Goal: Transaction & Acquisition: Purchase product/service

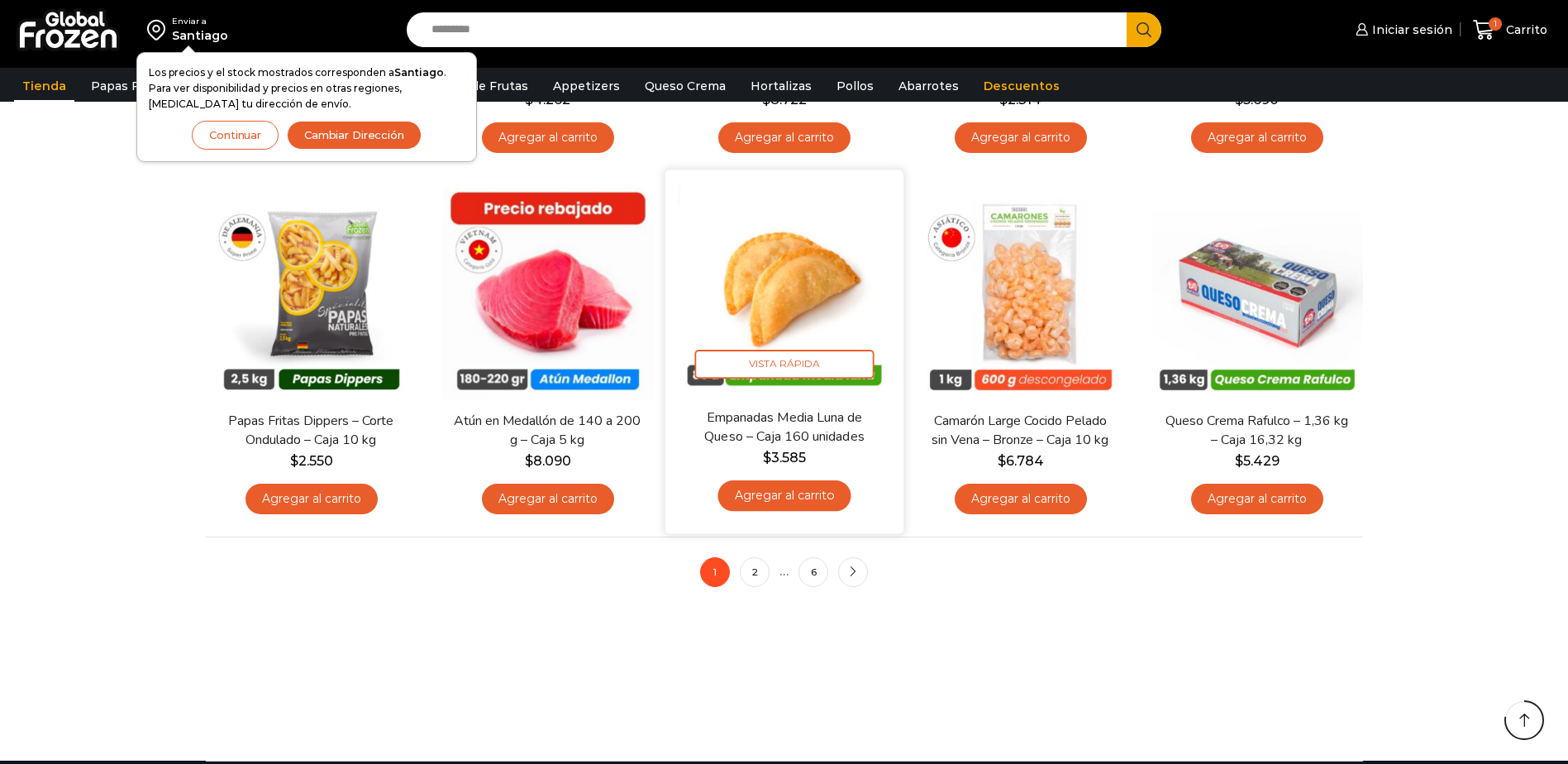
scroll to position [1157, 0]
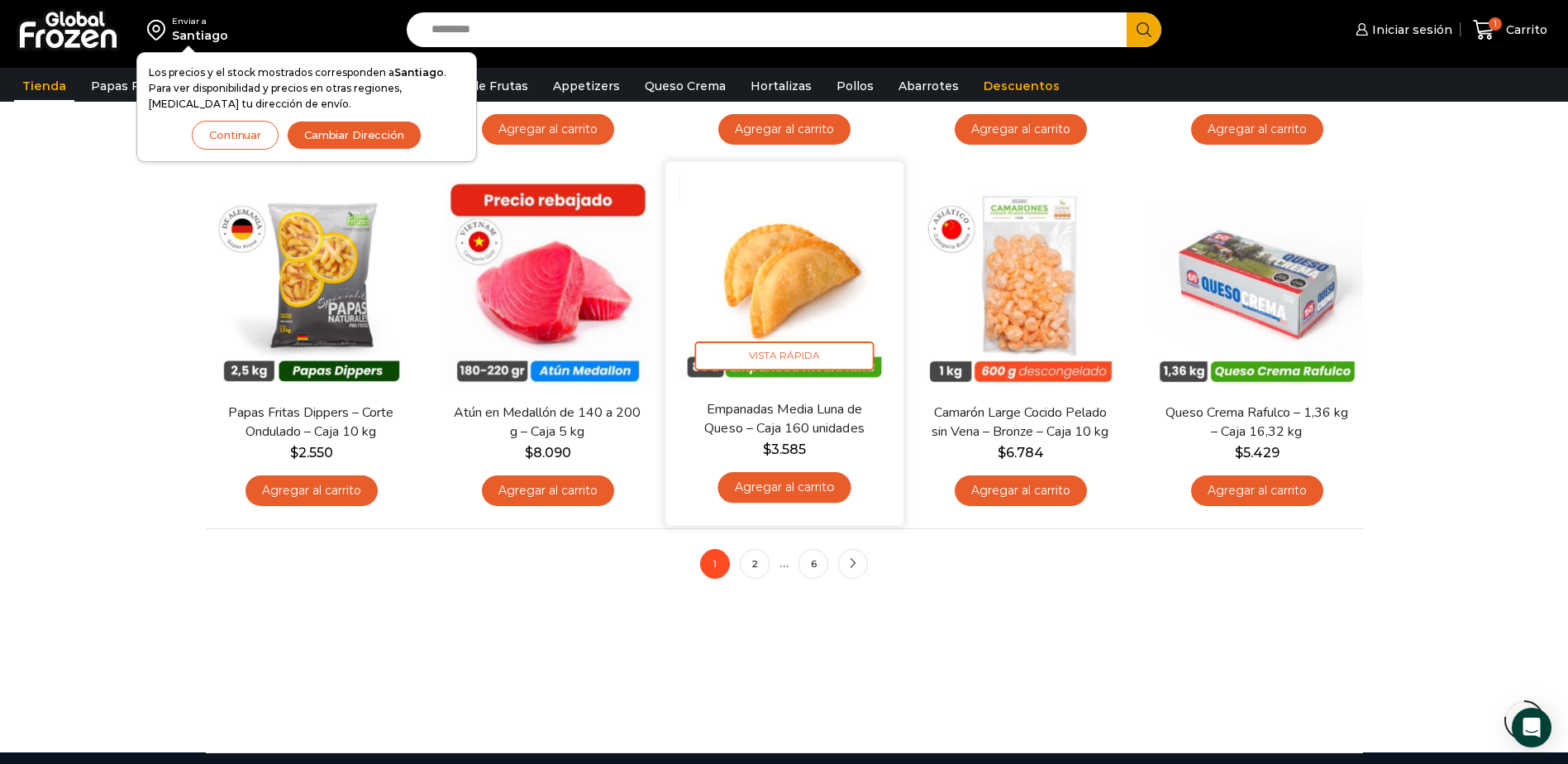
click at [779, 275] on img at bounding box center [784, 281] width 213 height 213
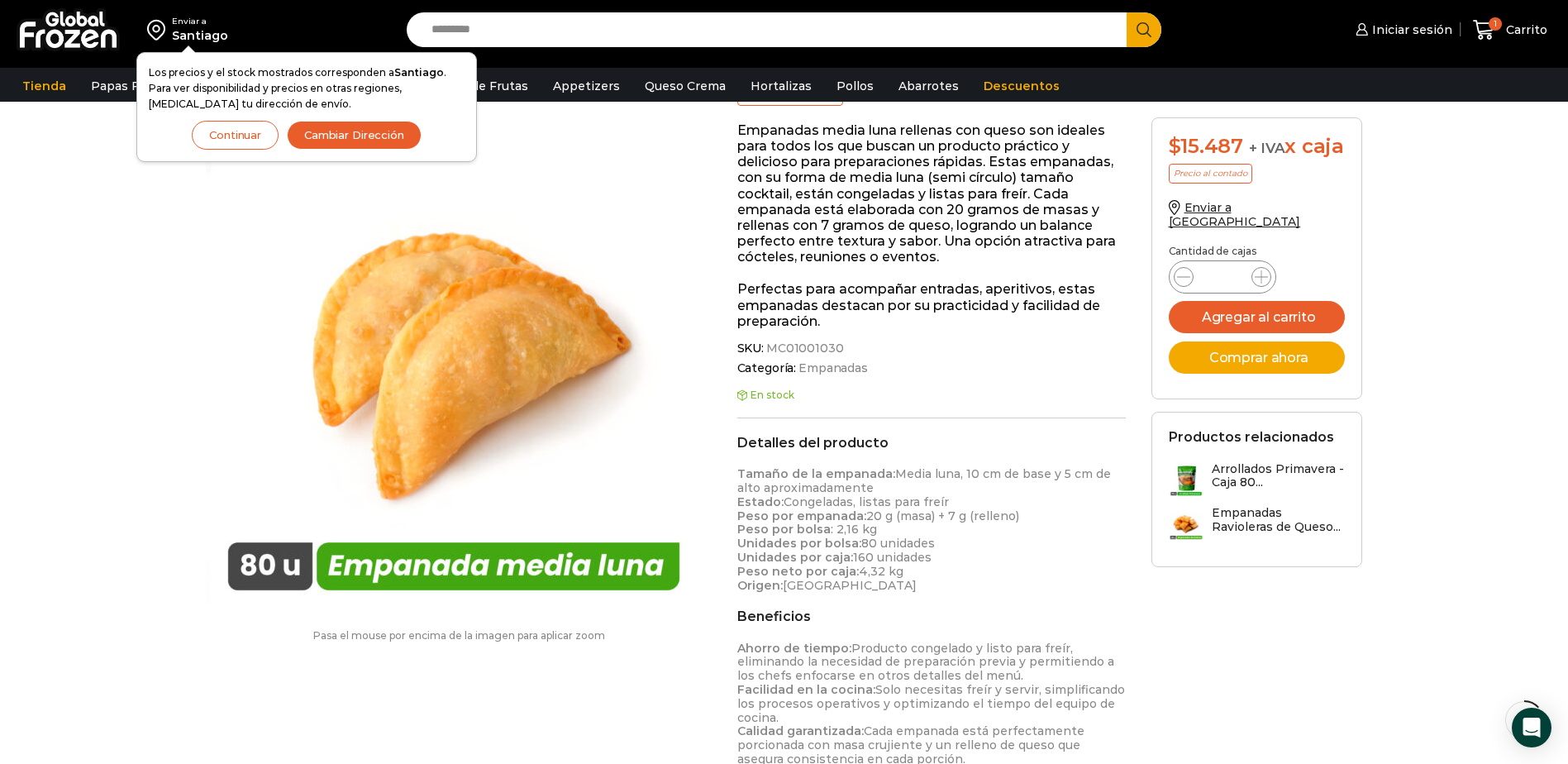
scroll to position [249, 0]
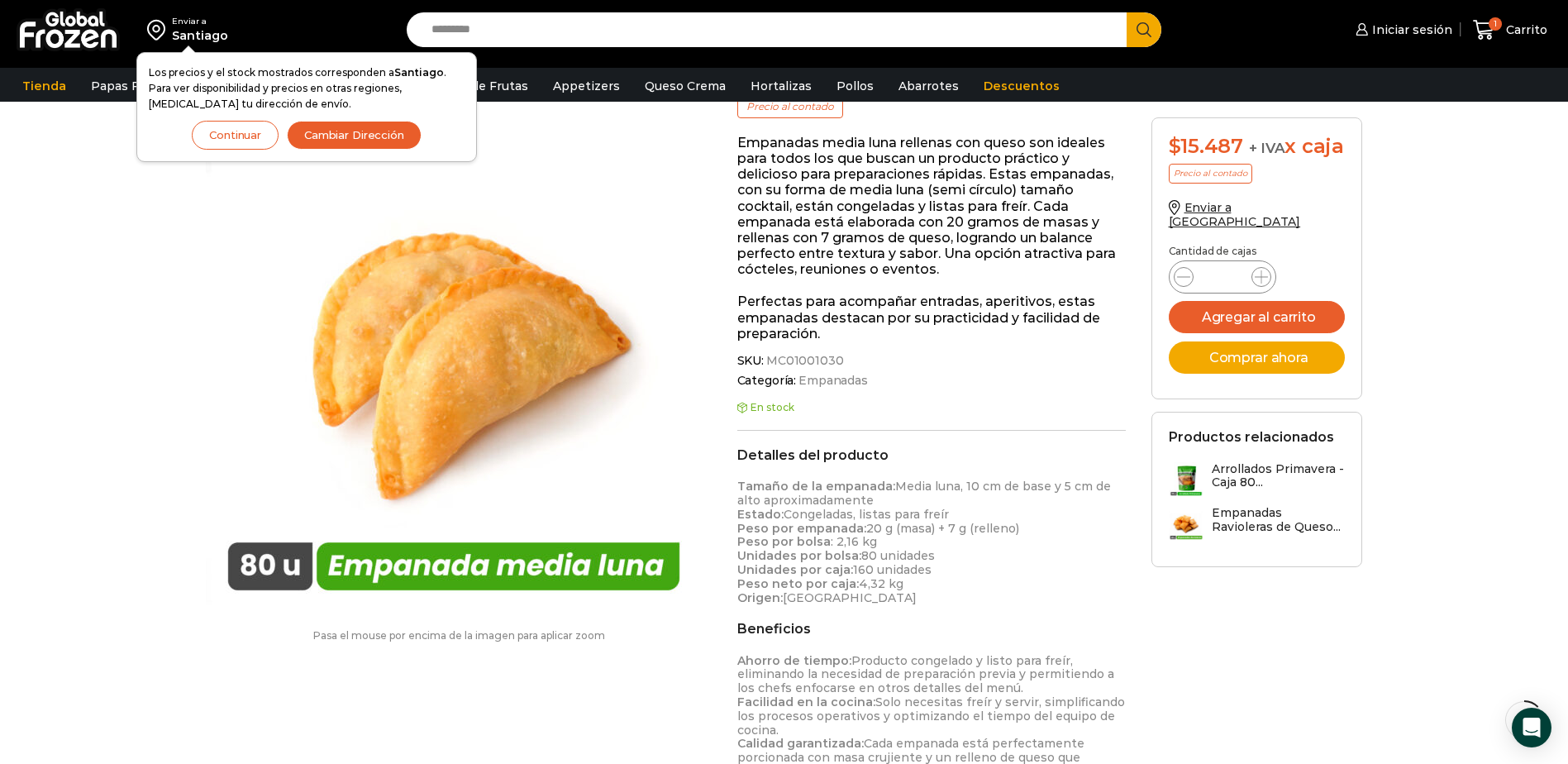
drag, startPoint x: 251, startPoint y: 133, endPoint x: 260, endPoint y: 152, distance: 21.0
click at [260, 149] on button "Continuar" at bounding box center [234, 135] width 86 height 29
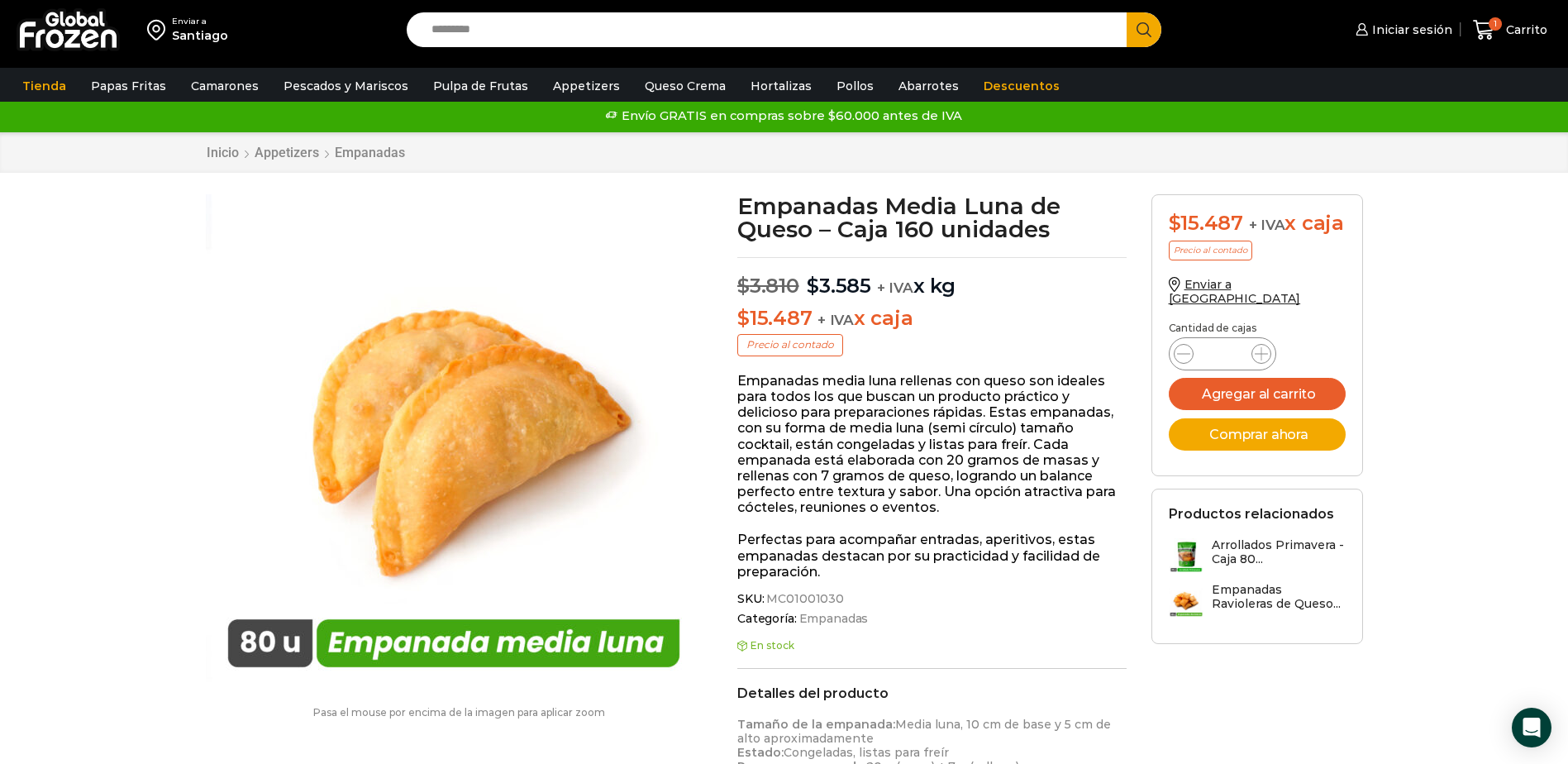
scroll to position [1, 0]
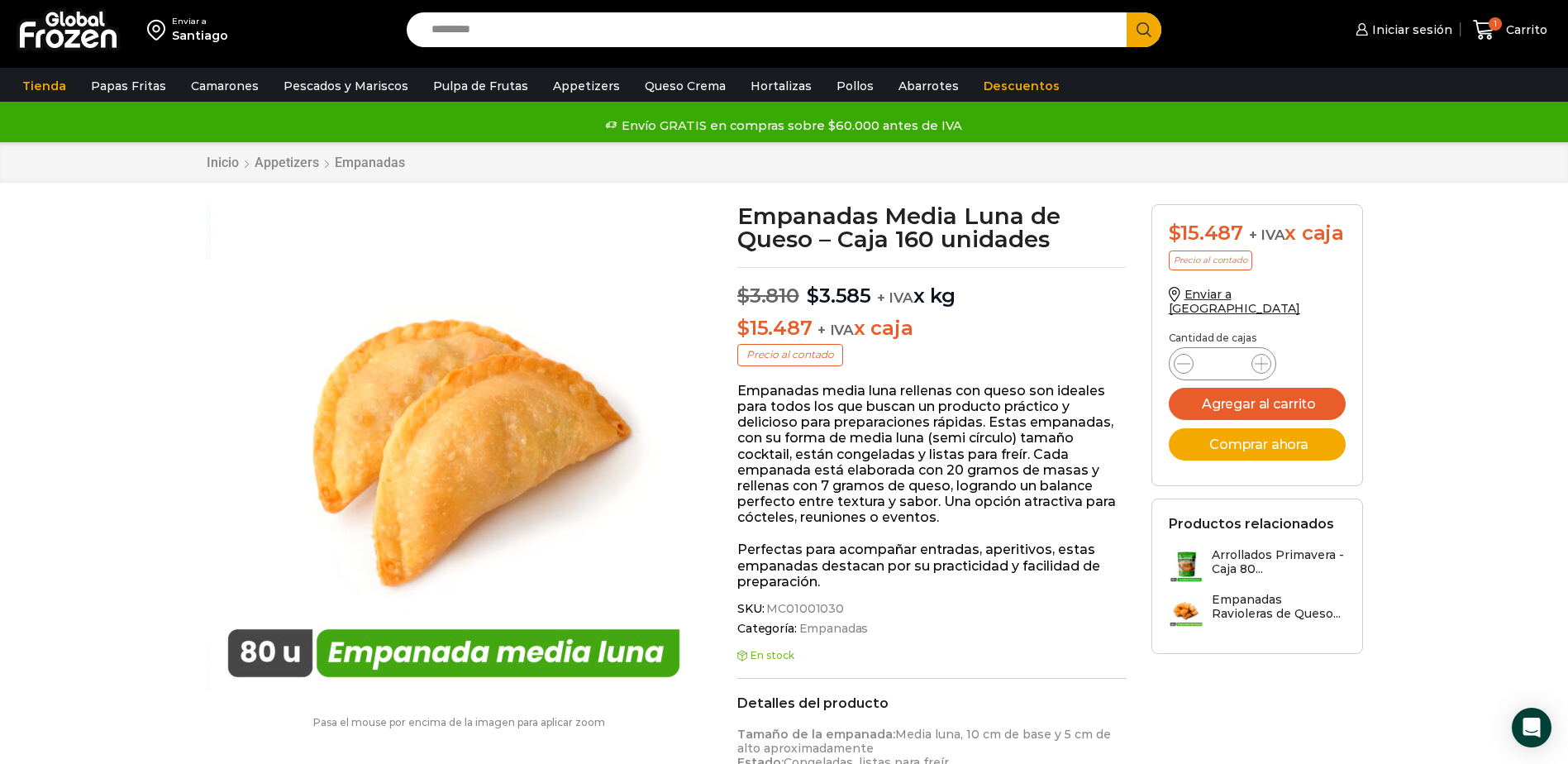
click at [1184, 553] on img at bounding box center [1185, 565] width 35 height 35
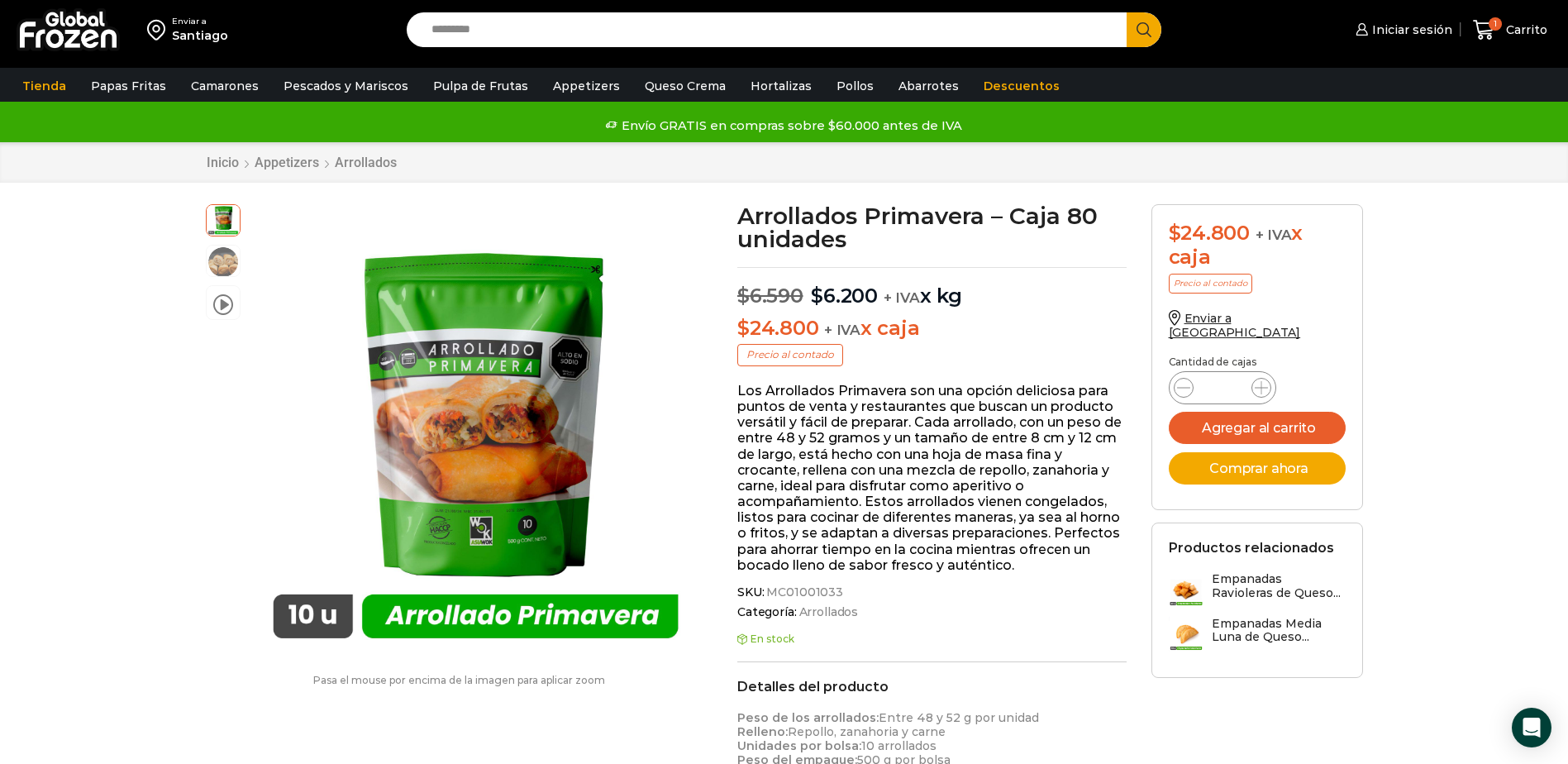
click at [1215, 379] on input "*" at bounding box center [1222, 387] width 32 height 23
click at [1236, 412] on button "Agregar al carrito" at bounding box center [1257, 428] width 177 height 32
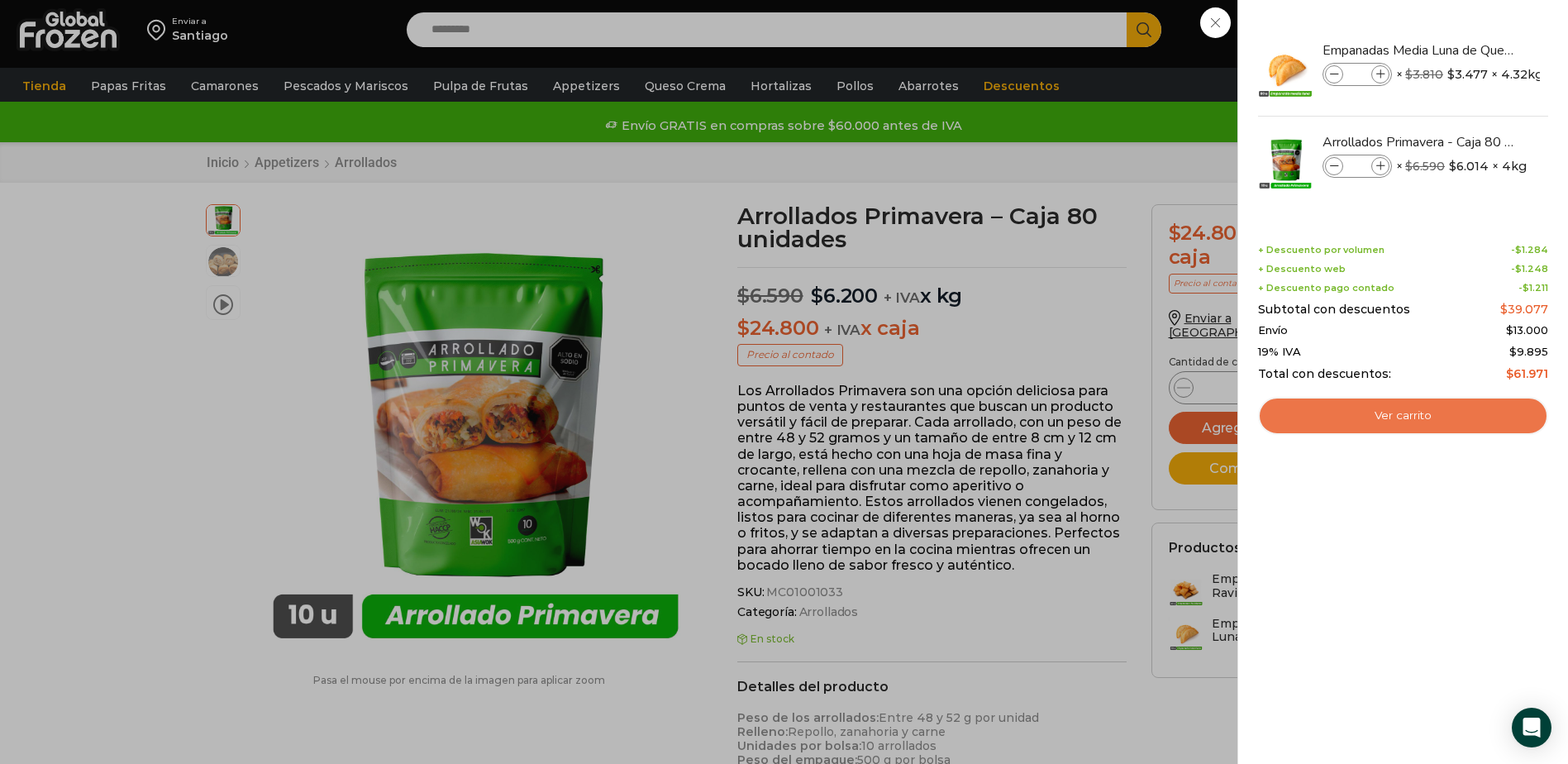
click at [1365, 414] on link "Ver carrito" at bounding box center [1402, 416] width 290 height 38
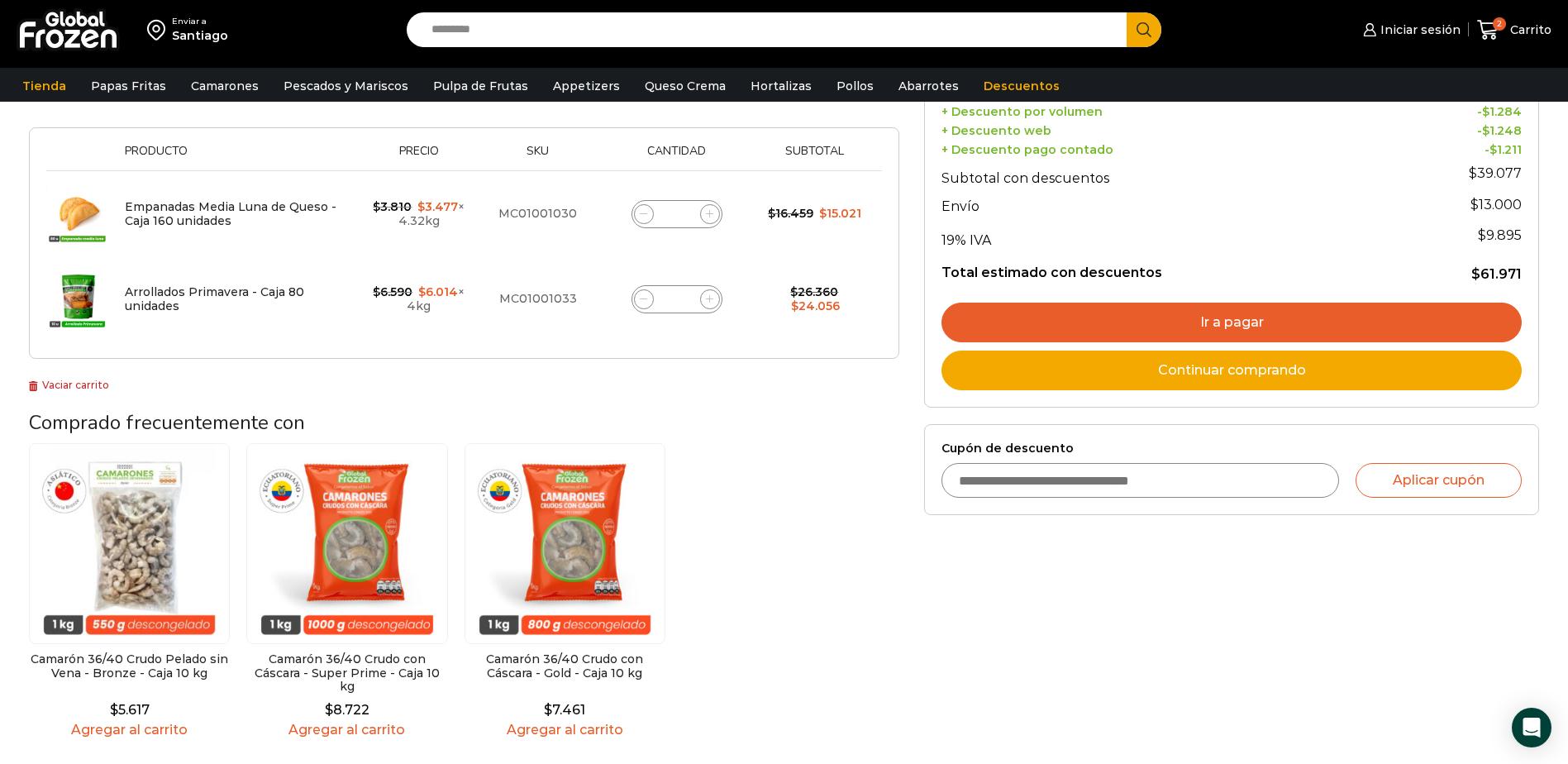
scroll to position [330, 0]
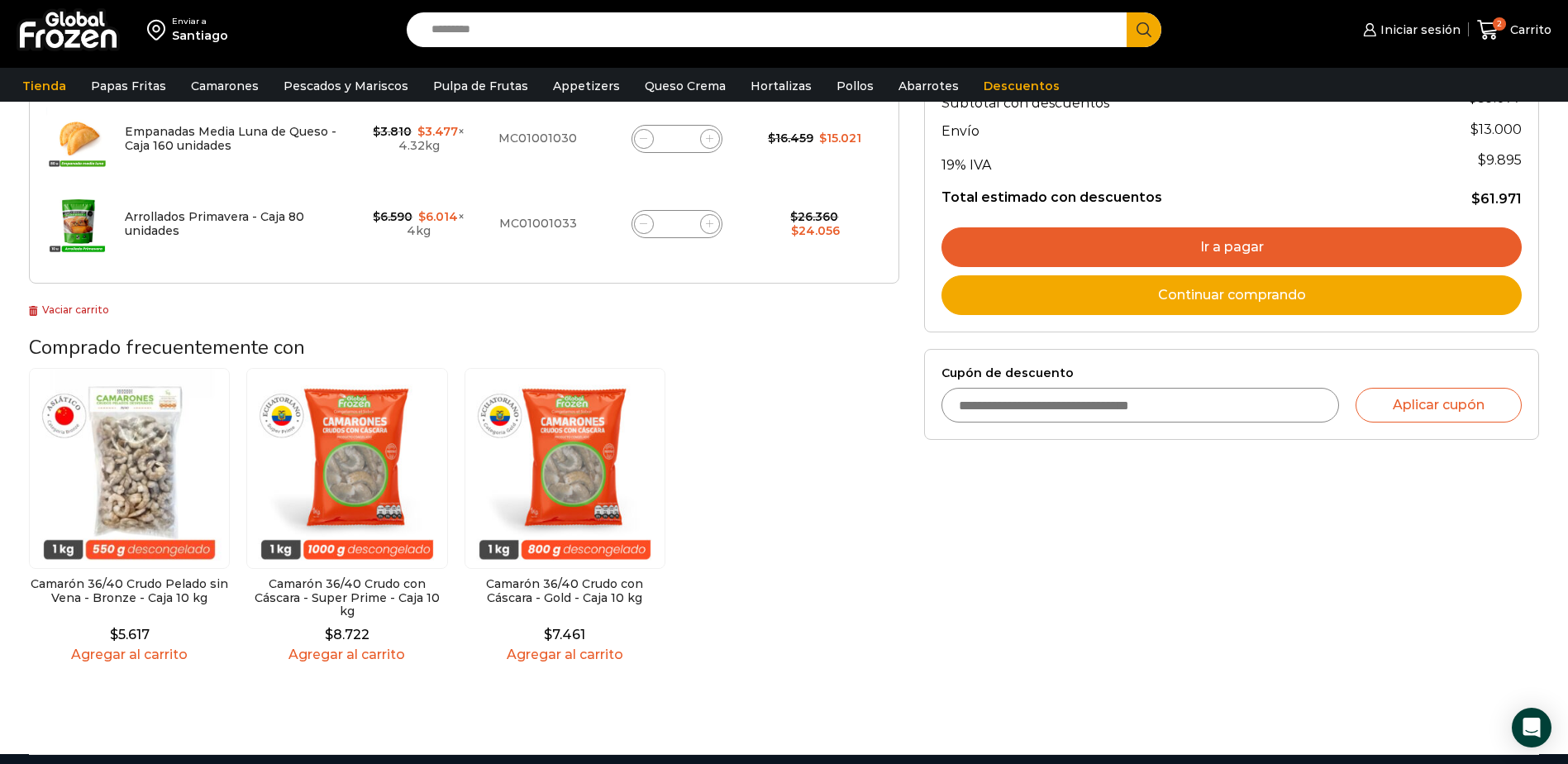
click at [106, 498] on img at bounding box center [129, 468] width 200 height 200
click at [126, 549] on img at bounding box center [129, 468] width 200 height 200
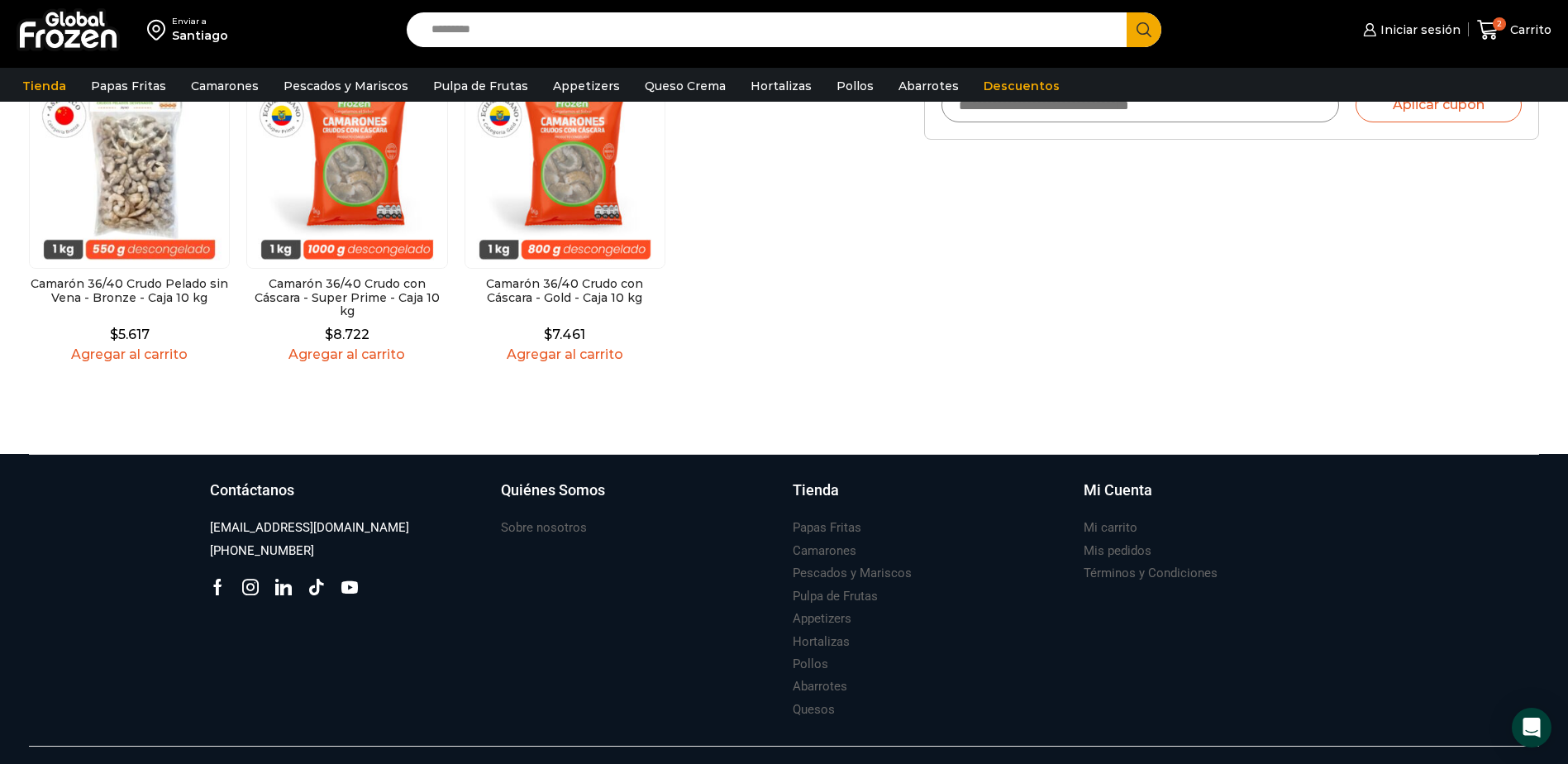
scroll to position [656, 0]
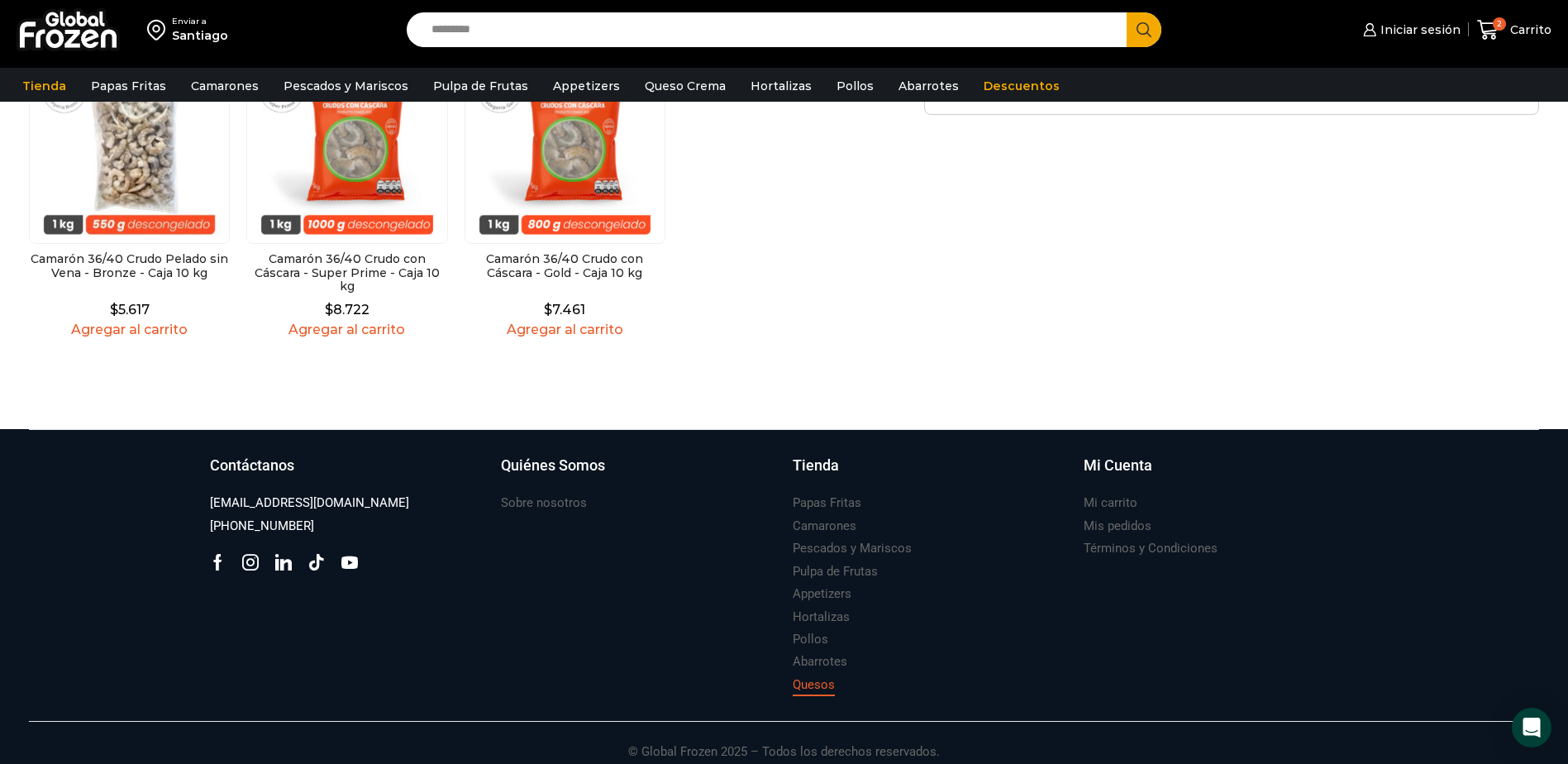
click at [819, 677] on h3 "Quesos" at bounding box center [813, 685] width 42 height 17
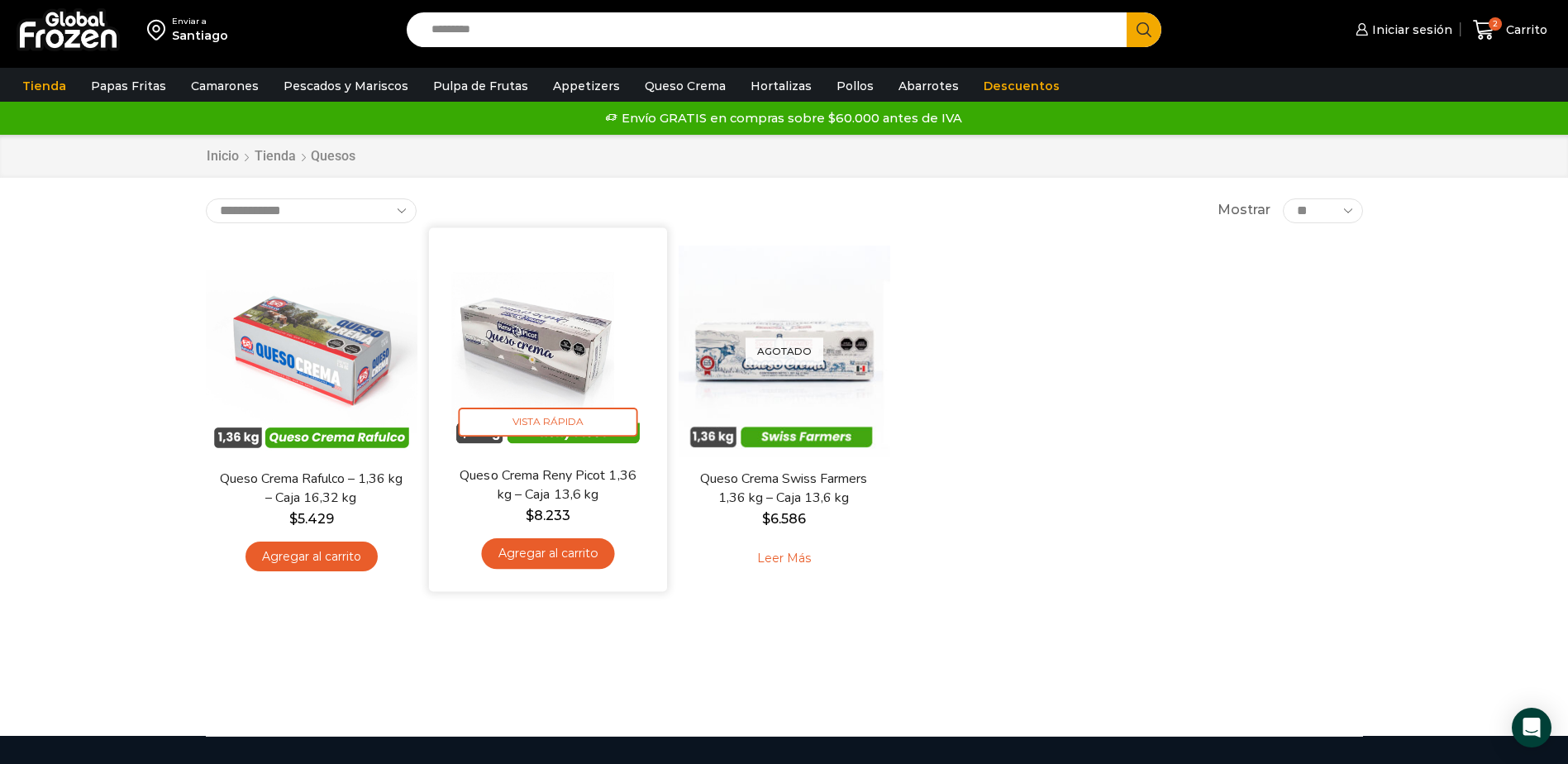
click at [518, 340] on img at bounding box center [547, 346] width 213 height 213
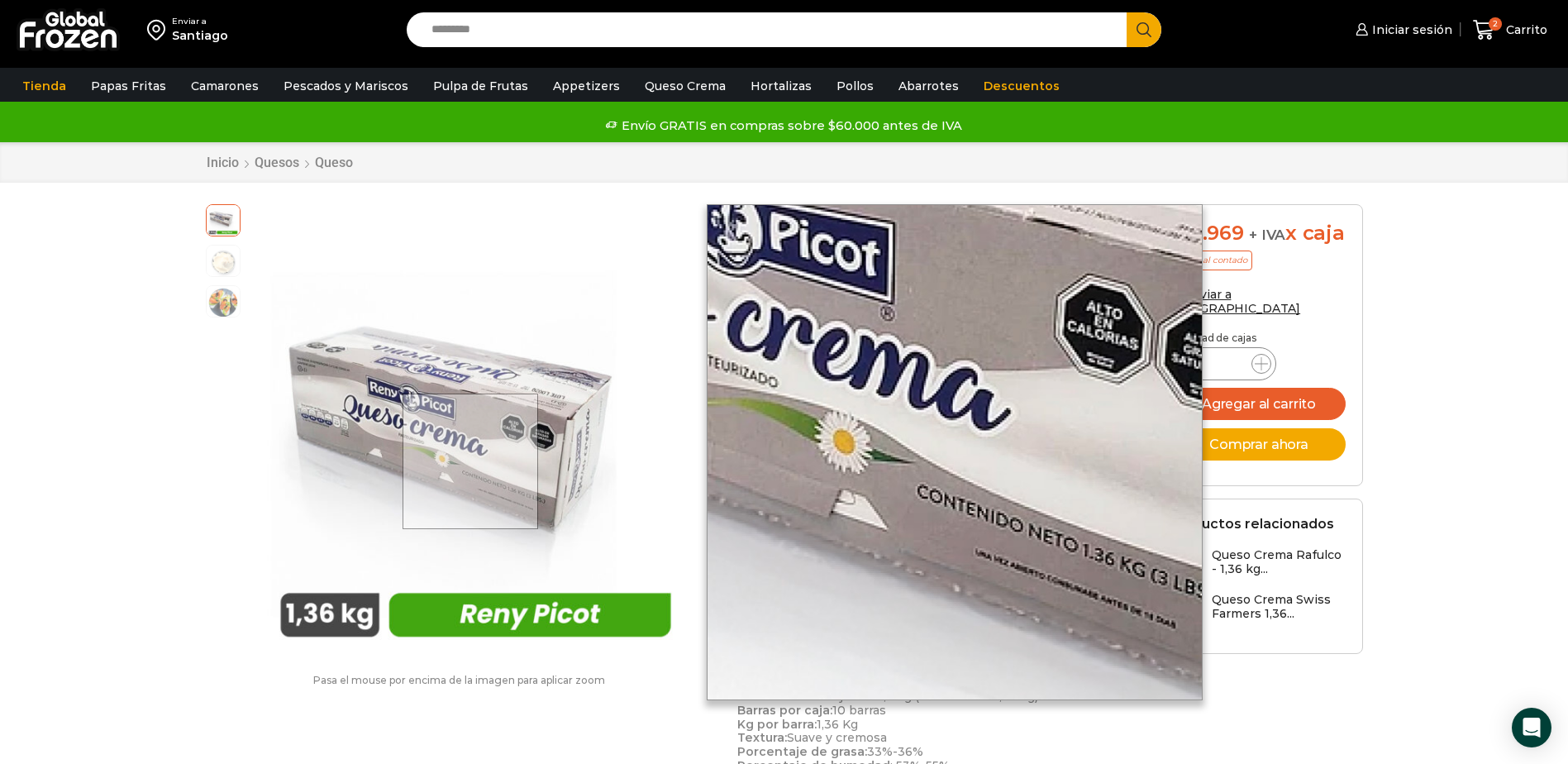
click at [475, 459] on div at bounding box center [470, 461] width 136 height 136
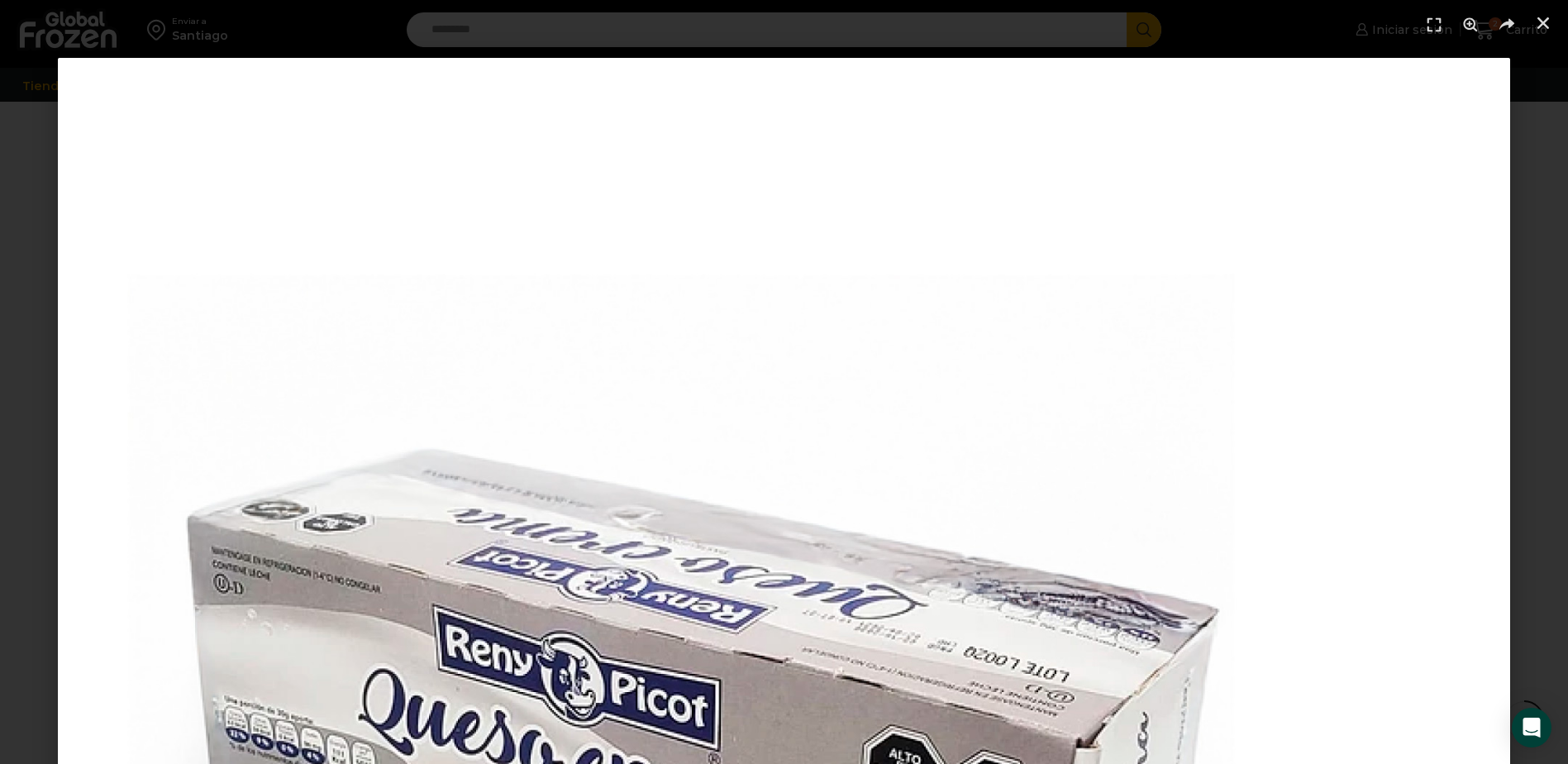
scroll to position [662, 0]
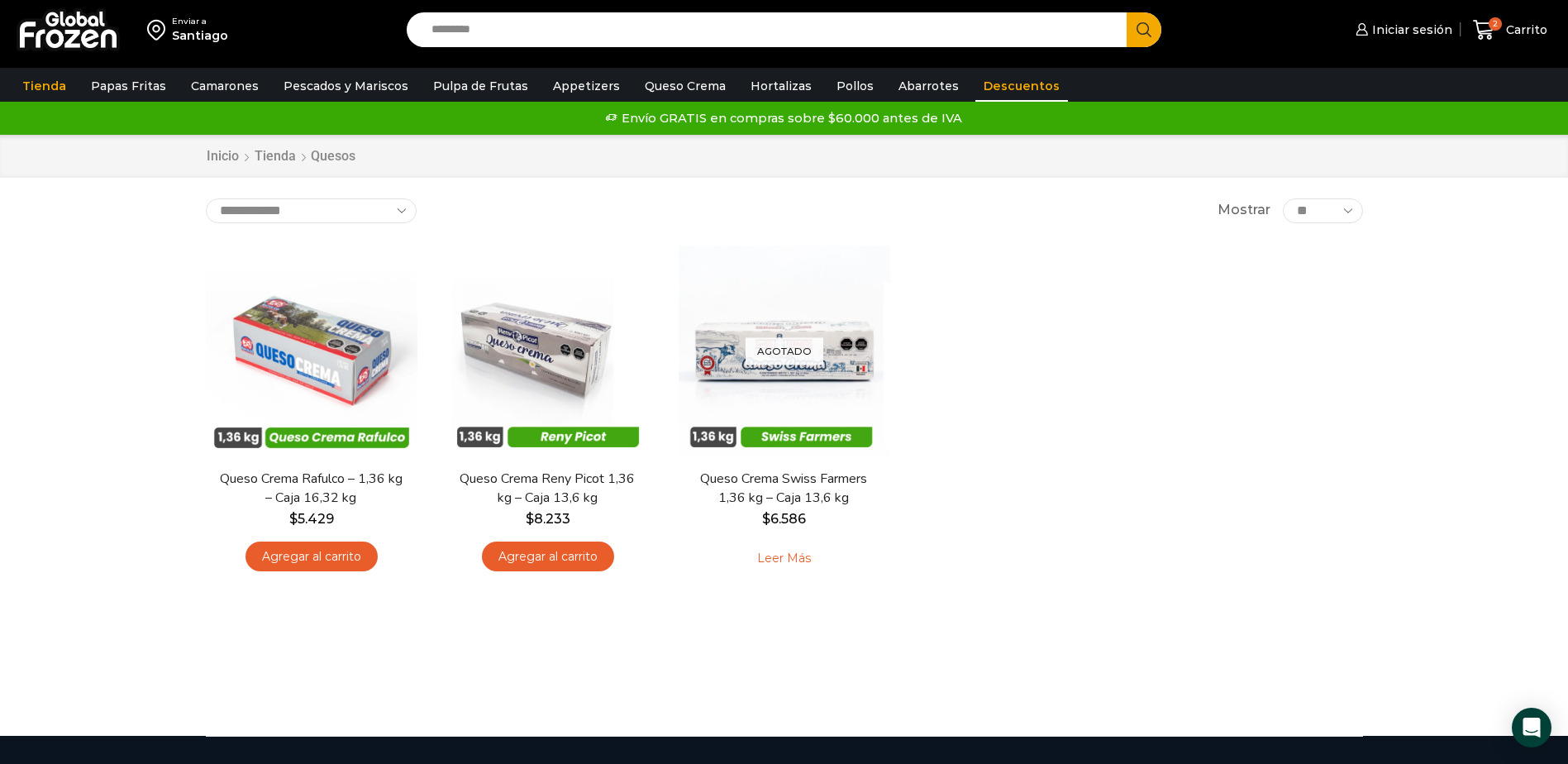
click at [975, 84] on link "Descuentos" at bounding box center [1021, 86] width 92 height 32
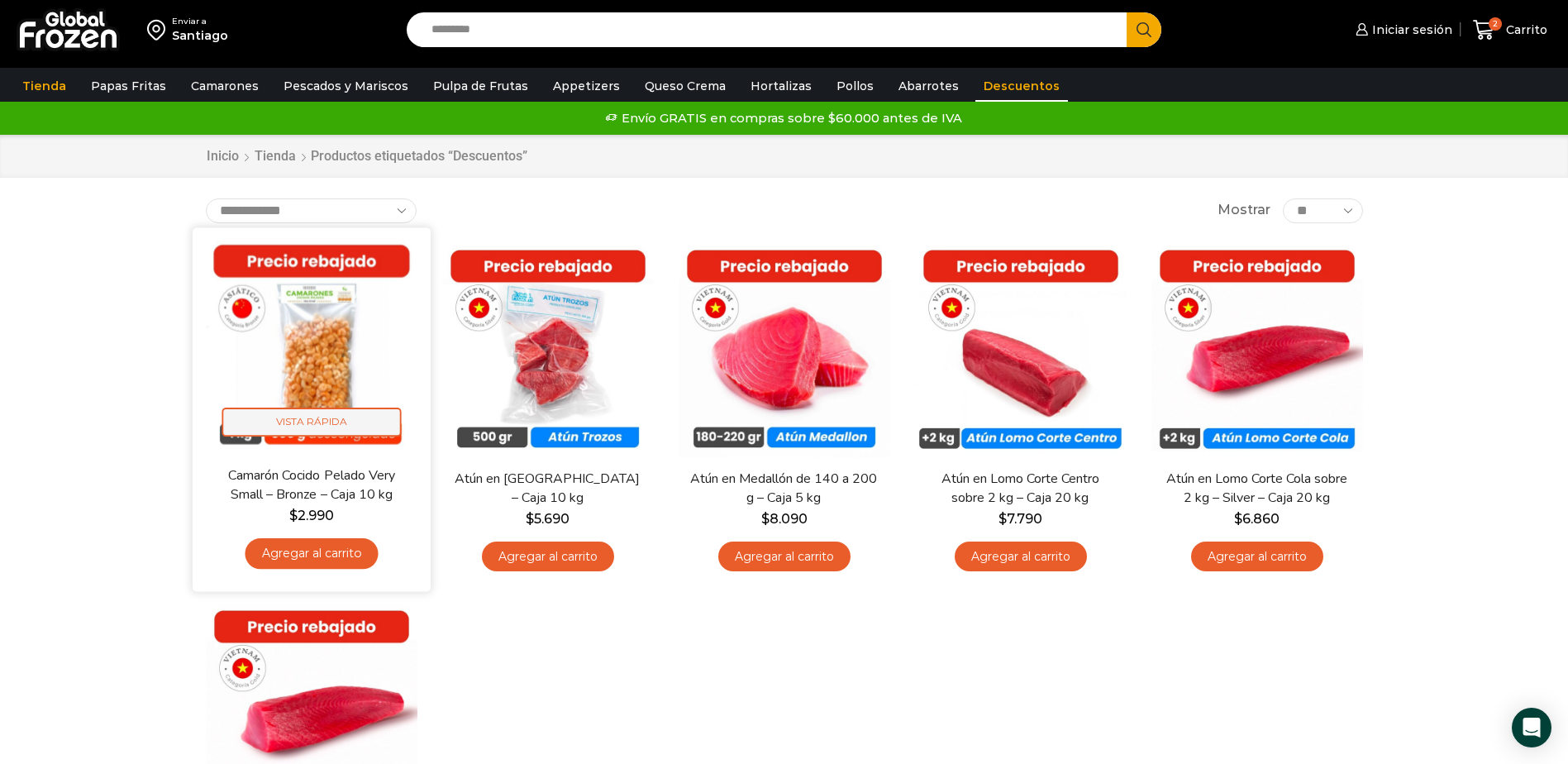
click at [334, 425] on span "Vista Rápida" at bounding box center [310, 422] width 180 height 29
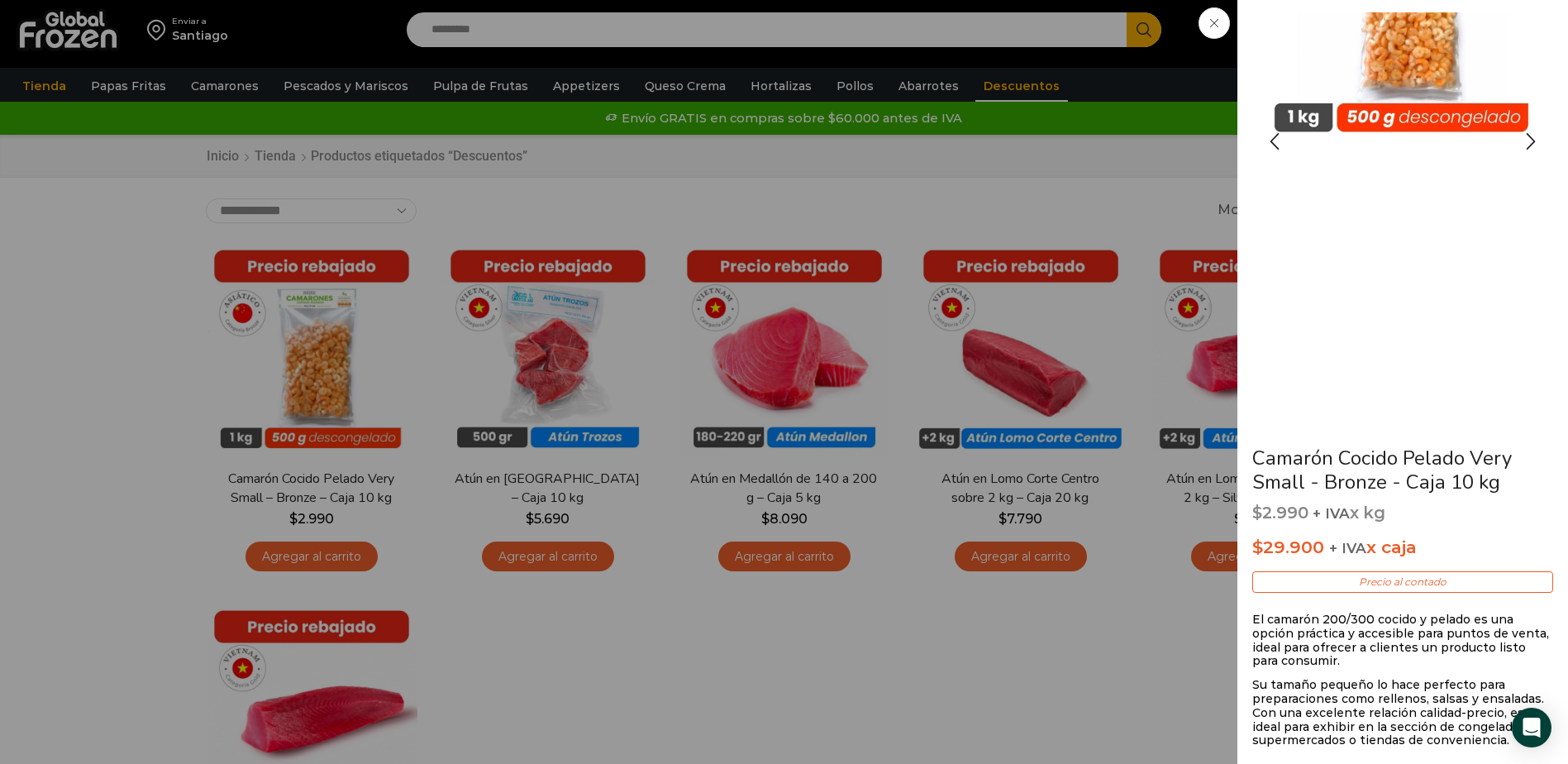
scroll to position [248, 0]
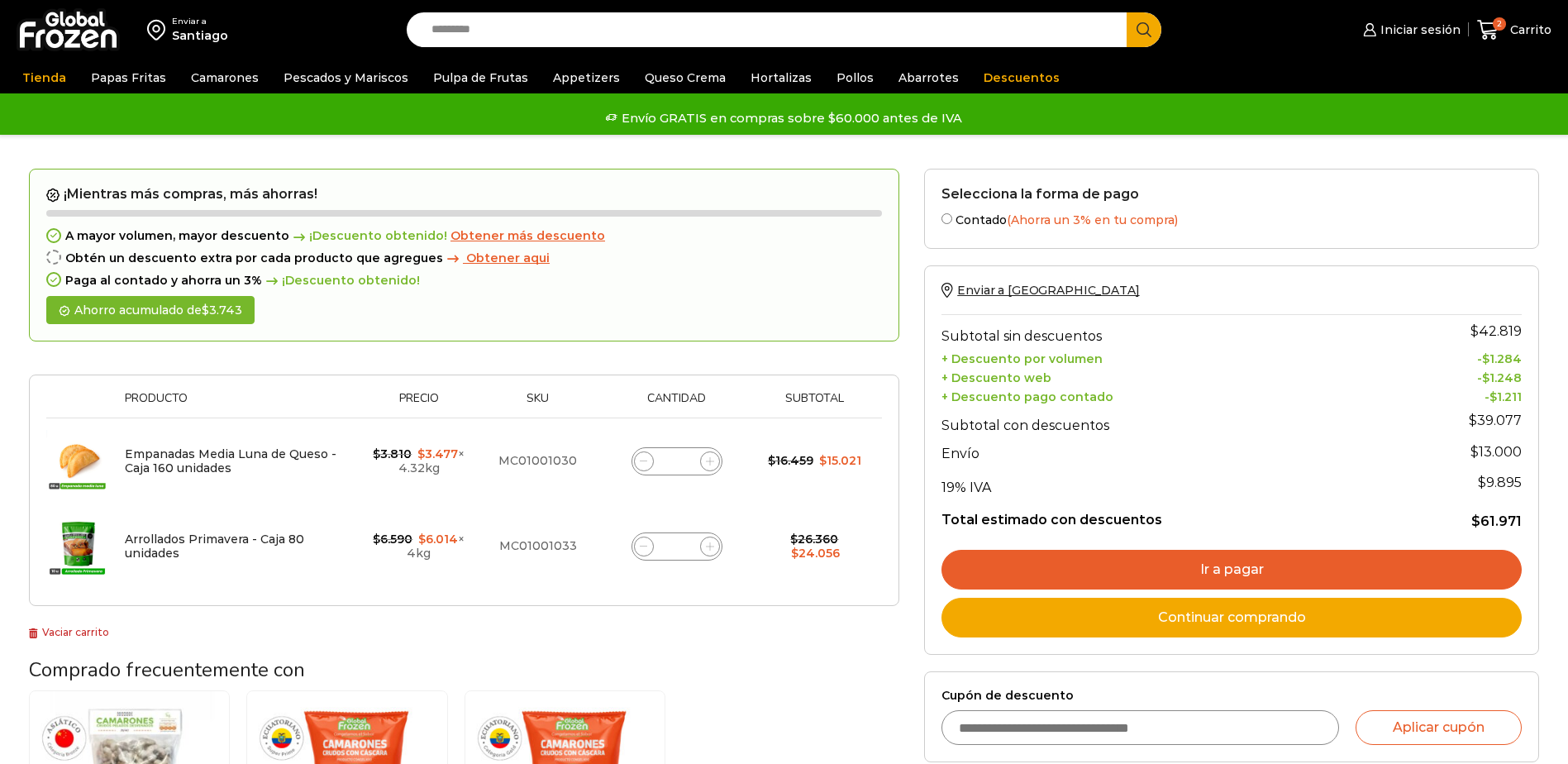
scroll to position [647, 0]
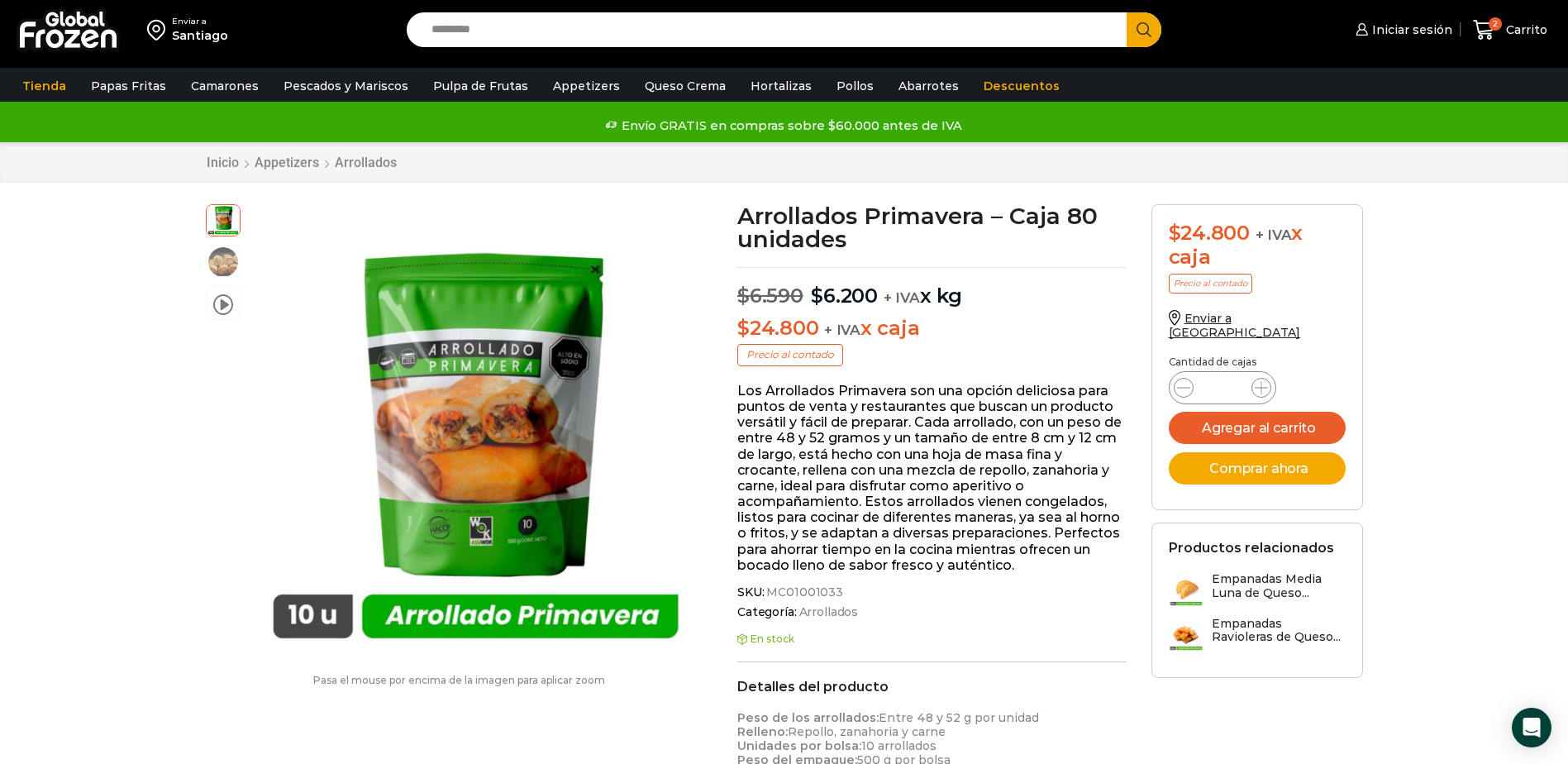
click at [1217, 573] on h3 "Empanadas Media Luna de Queso..." at bounding box center [1277, 586] width 134 height 28
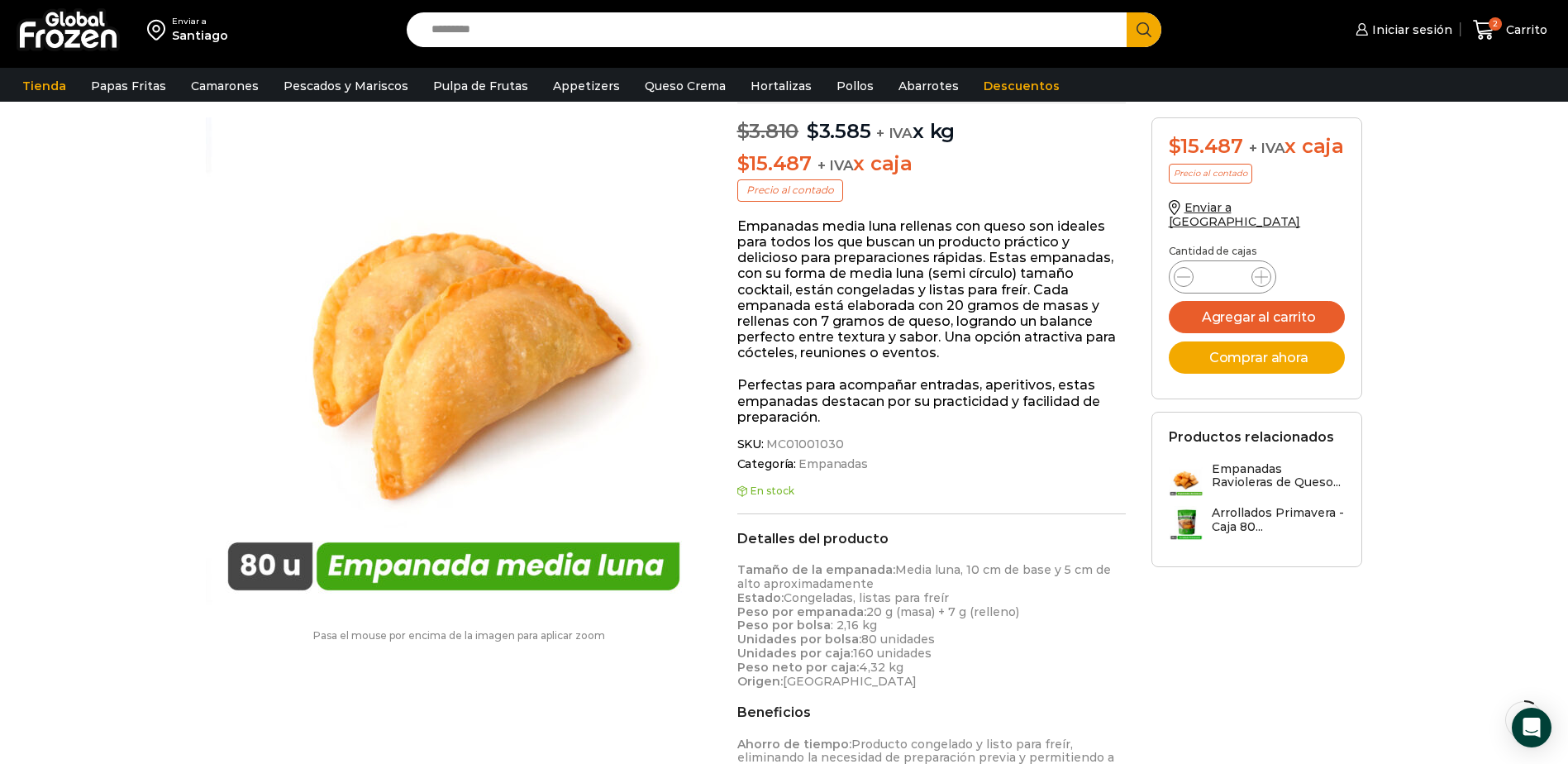
scroll to position [166, 0]
click at [1283, 323] on button "Agregar al carrito" at bounding box center [1257, 317] width 177 height 32
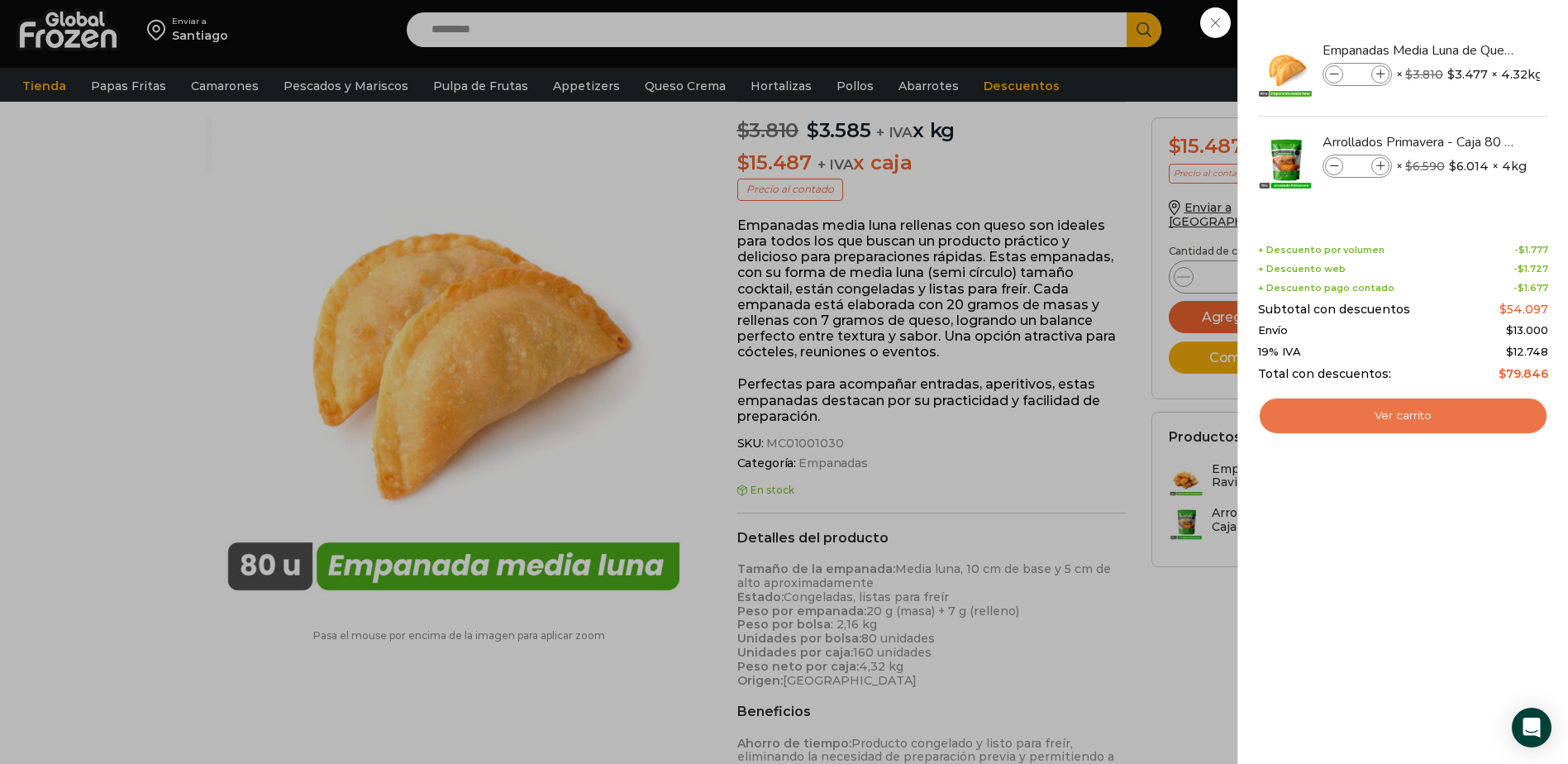
click at [1389, 415] on link "Ver carrito" at bounding box center [1402, 416] width 290 height 38
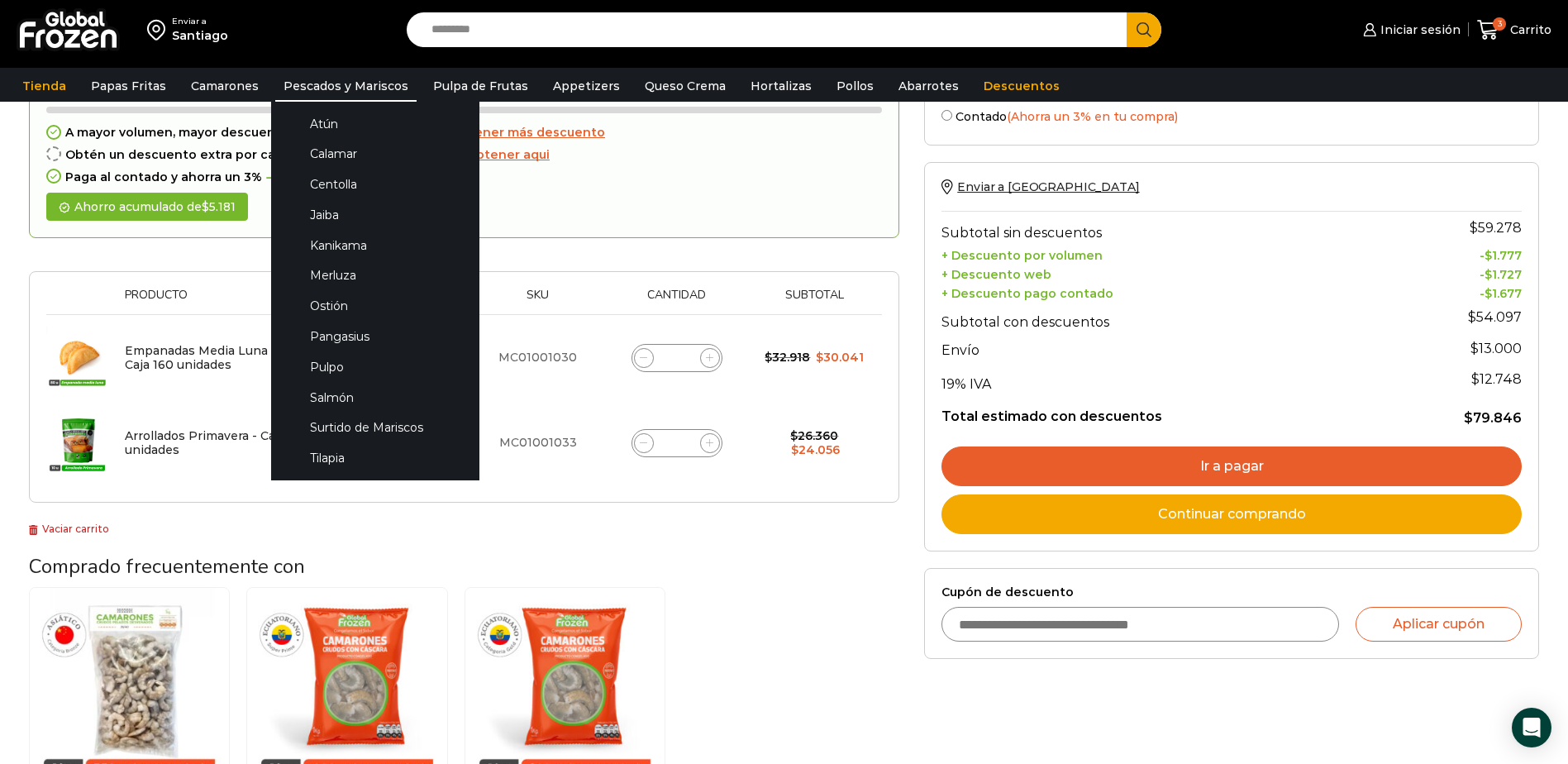
scroll to position [82, 0]
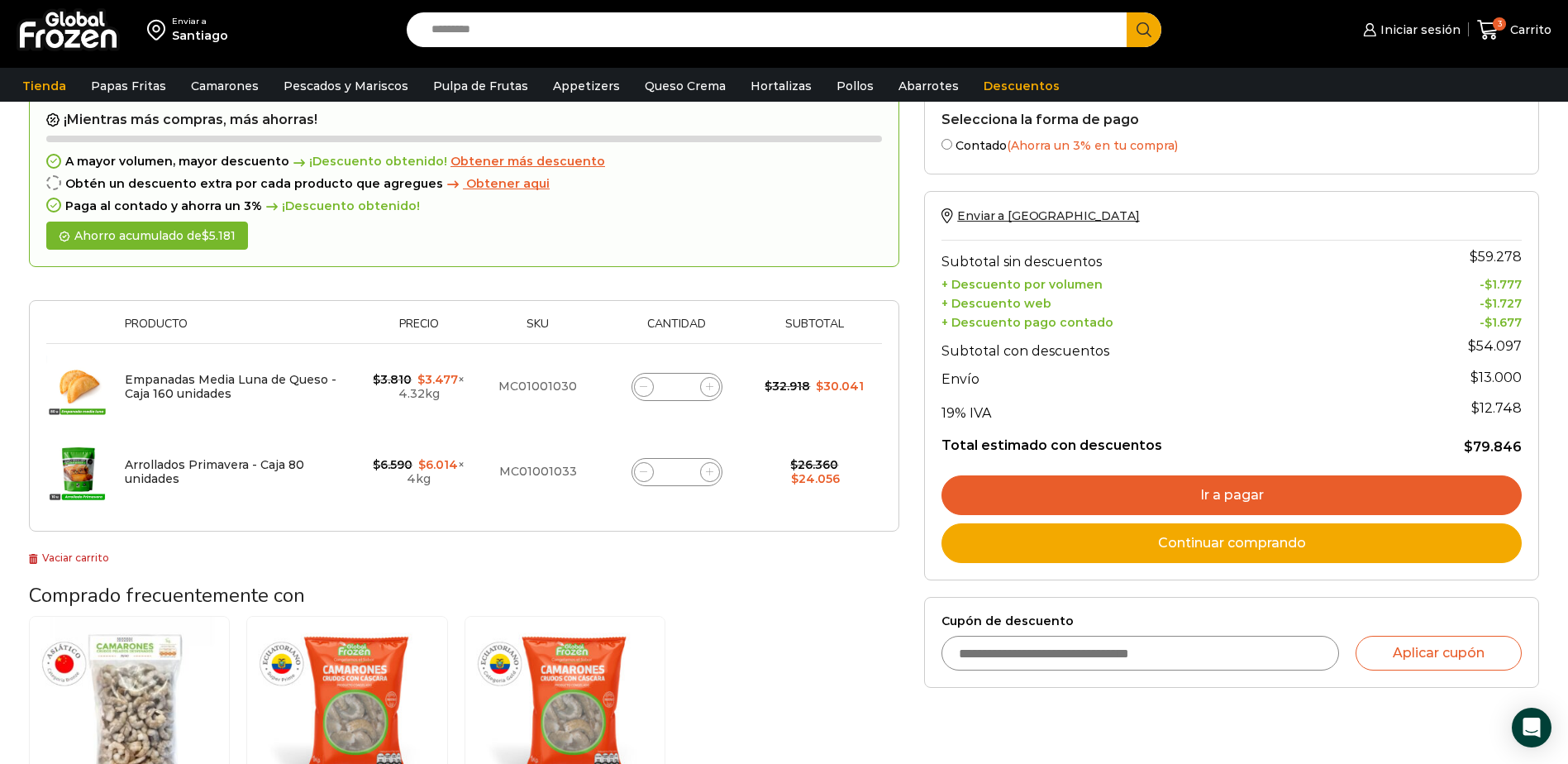
drag, startPoint x: 442, startPoint y: 22, endPoint x: 439, endPoint y: 33, distance: 11.4
click at [439, 32] on input "Search input" at bounding box center [772, 29] width 696 height 35
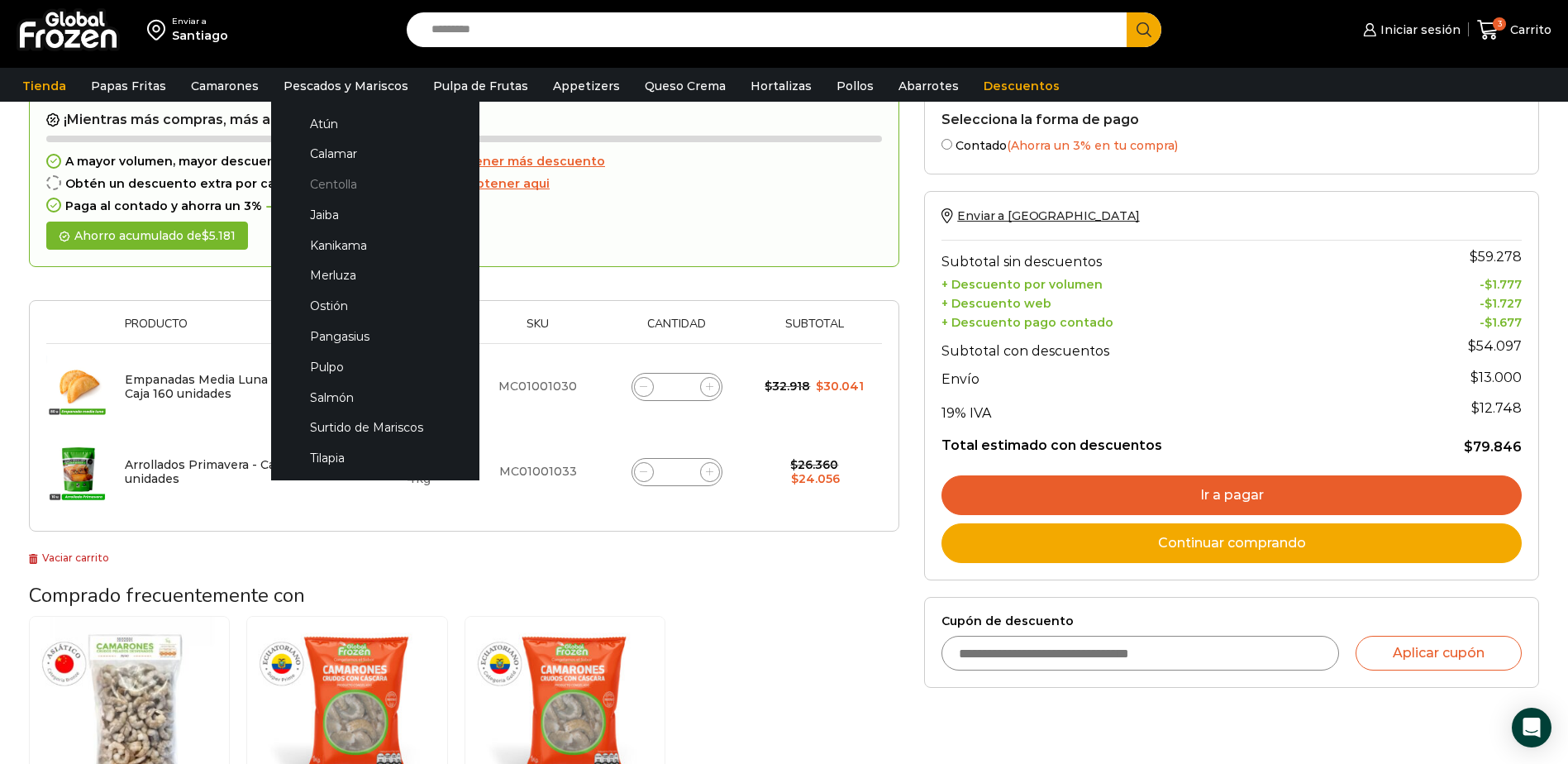
click at [334, 190] on link "Centolla" at bounding box center [375, 185] width 176 height 31
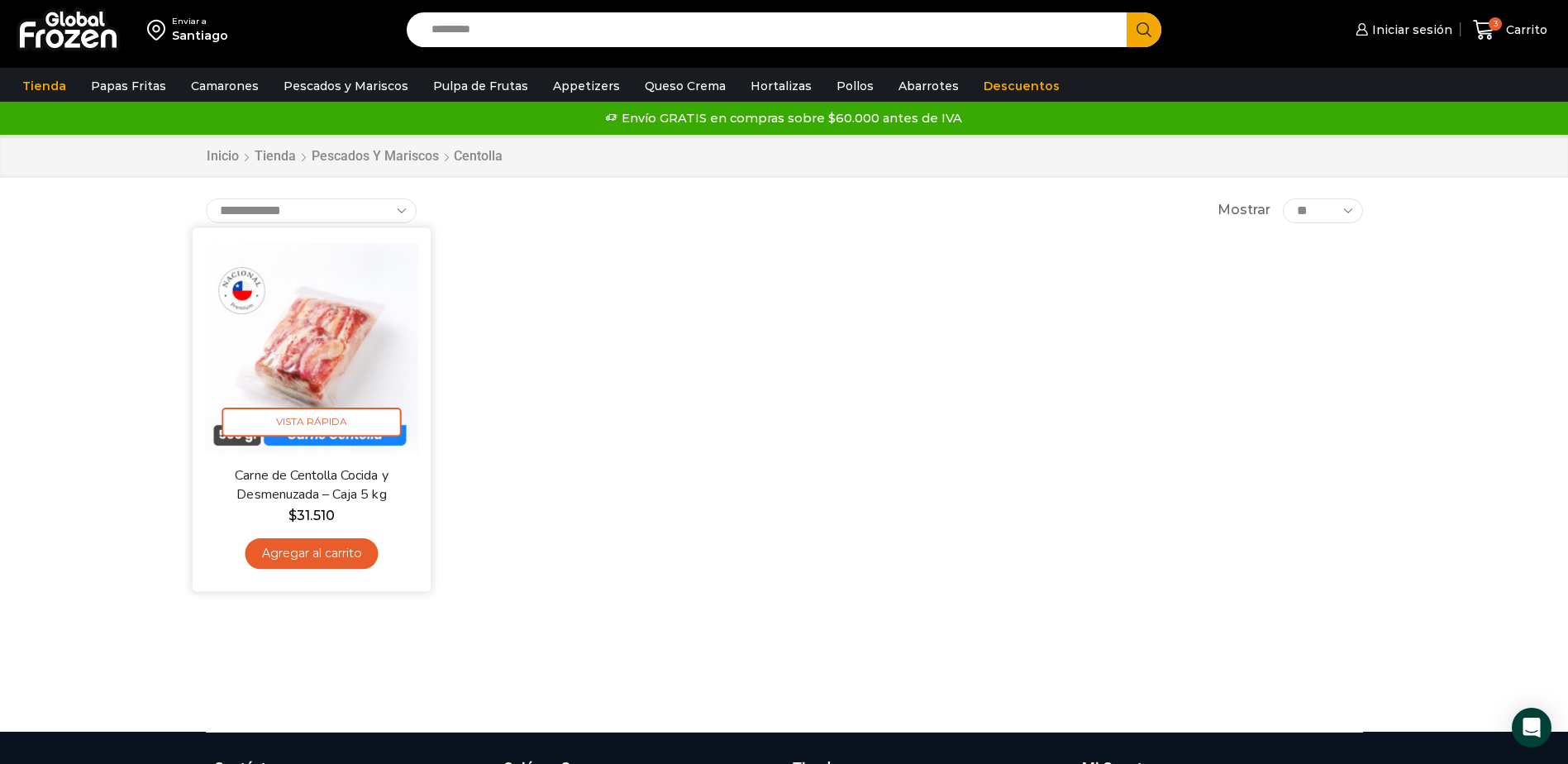
click at [322, 555] on link "Agregar al carrito" at bounding box center [311, 553] width 133 height 31
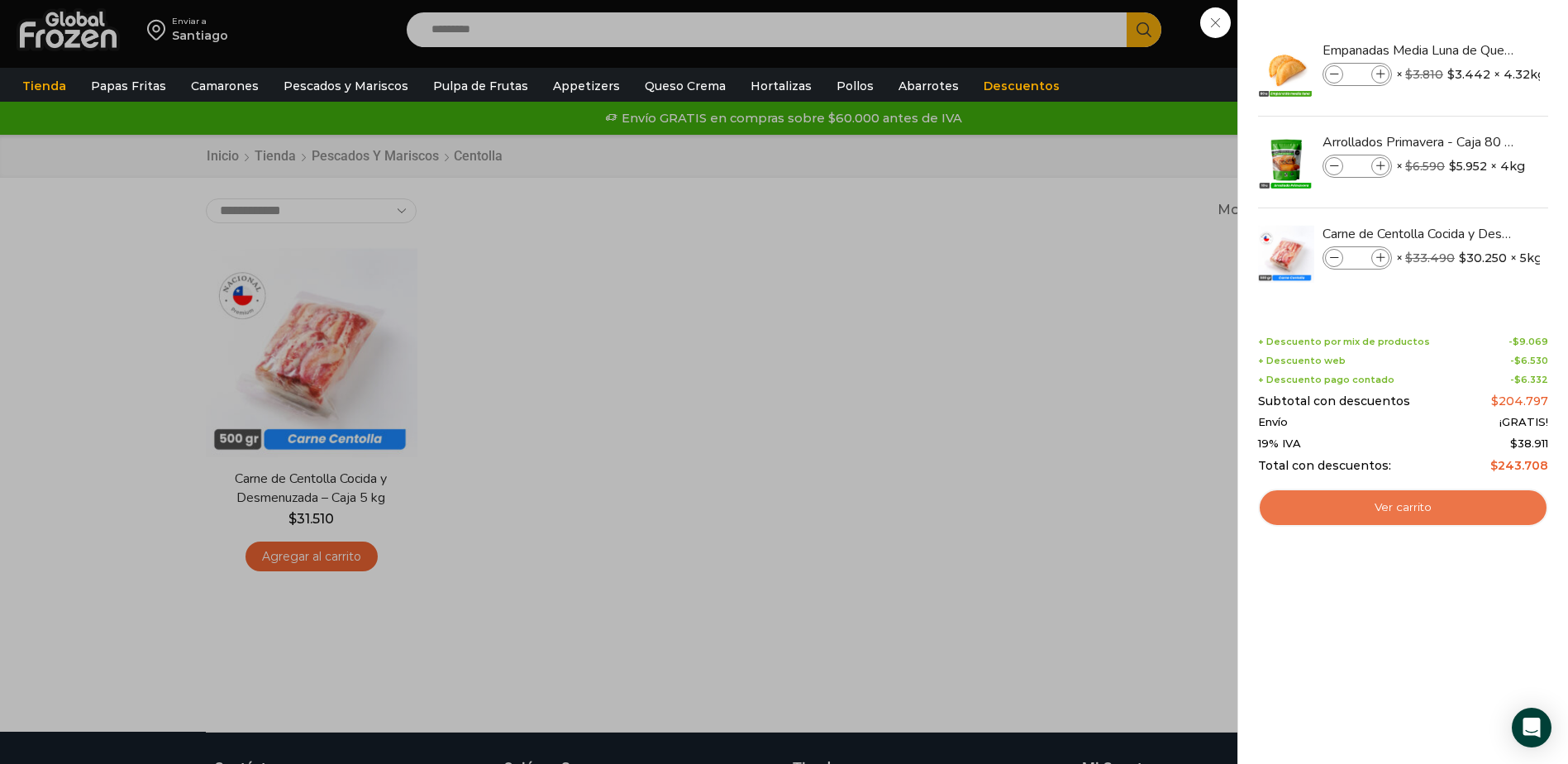
click at [1393, 506] on link "Ver carrito" at bounding box center [1402, 507] width 290 height 38
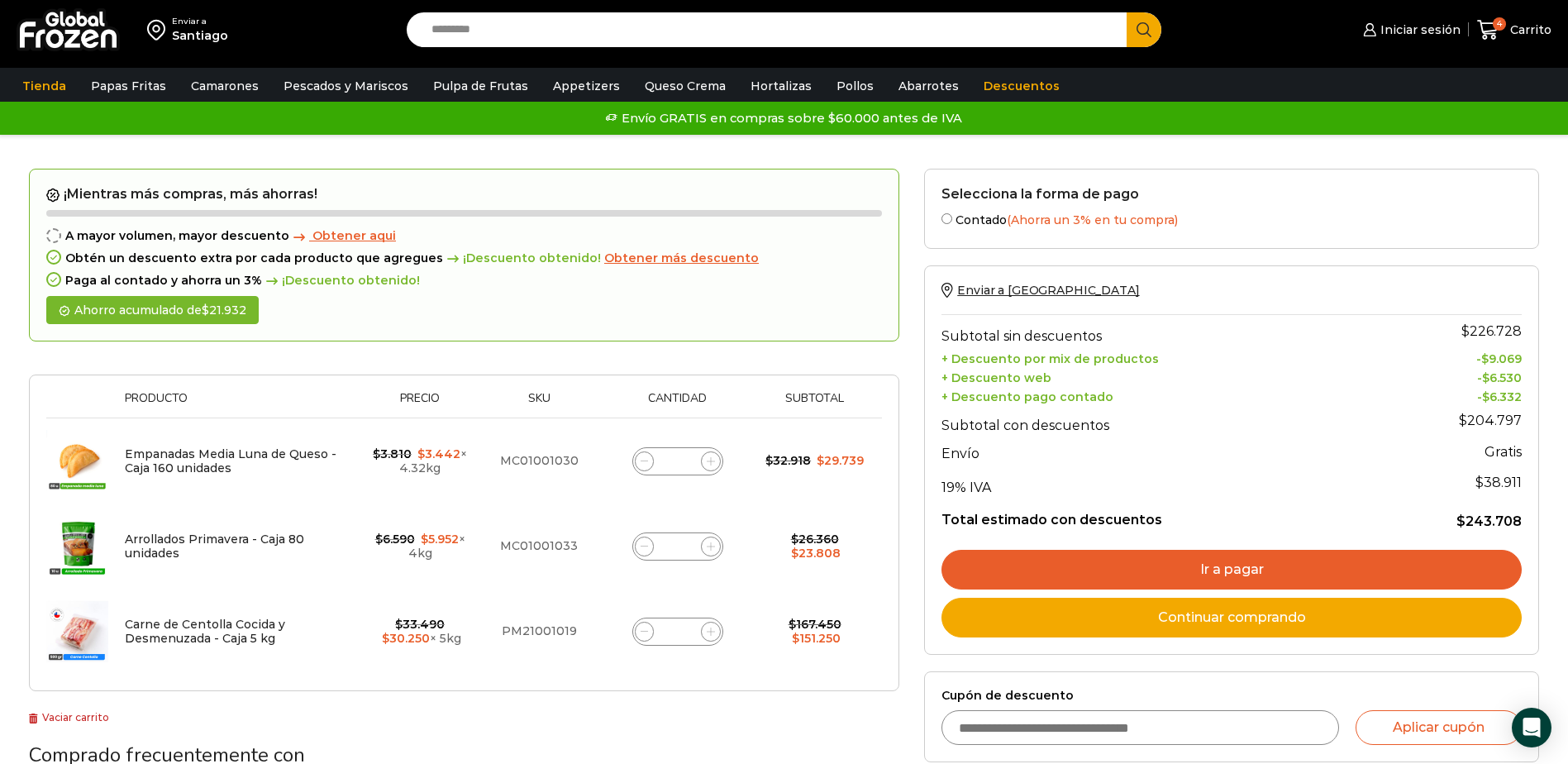
click at [648, 628] on span at bounding box center [645, 632] width 20 height 20
type input "*"
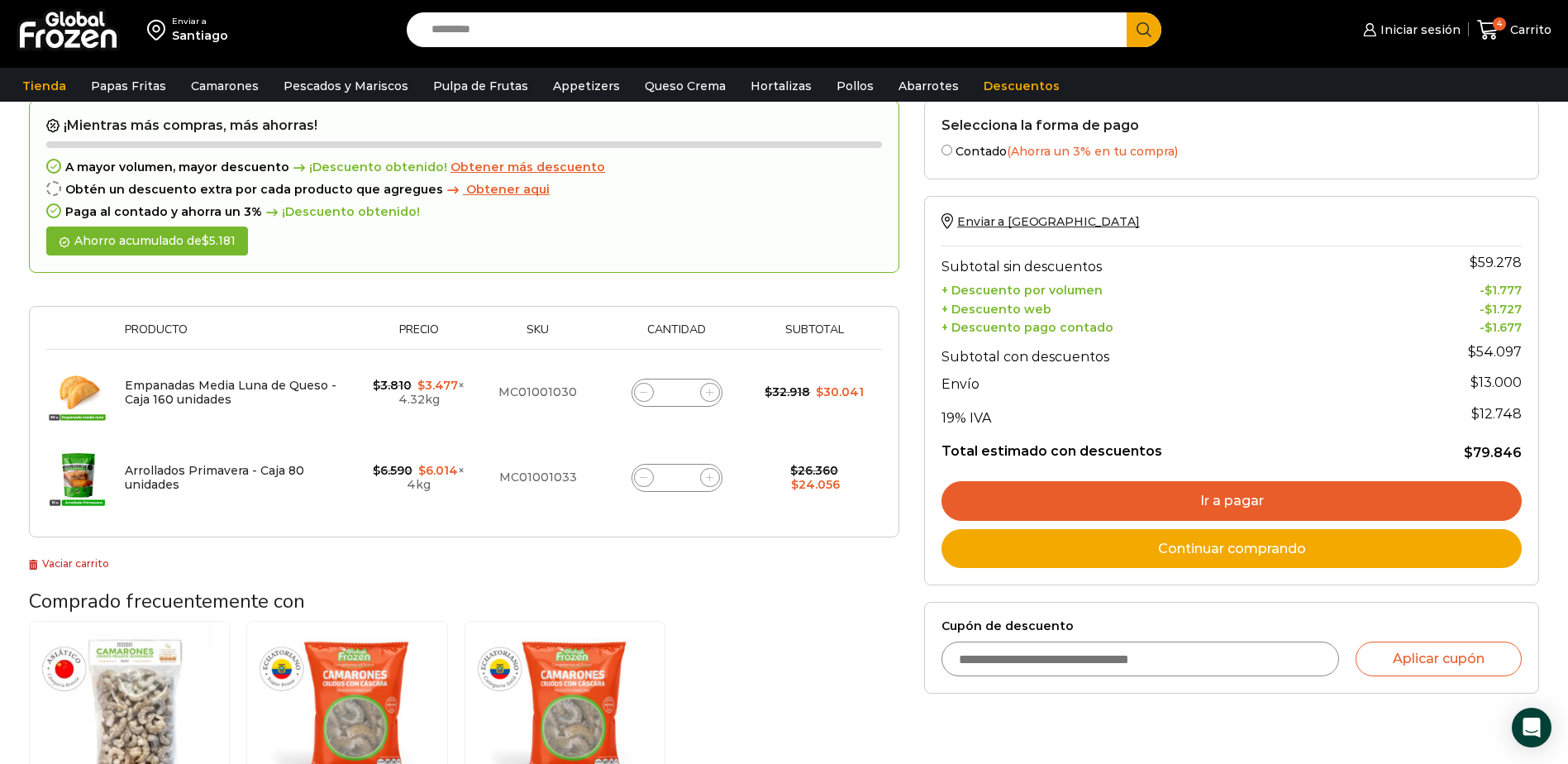
scroll to position [168, 0]
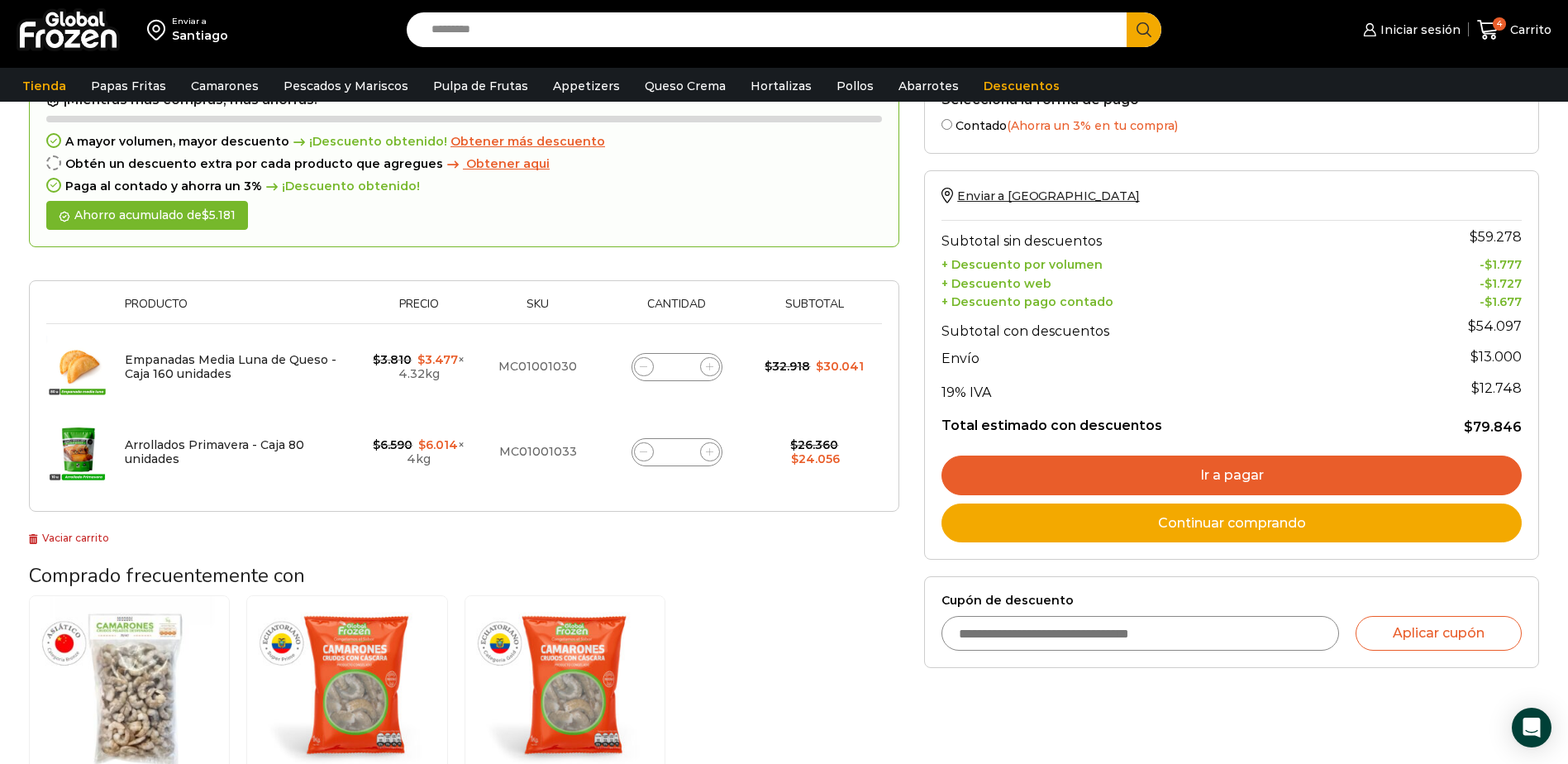
drag, startPoint x: 844, startPoint y: 43, endPoint x: 880, endPoint y: 53, distance: 37.4
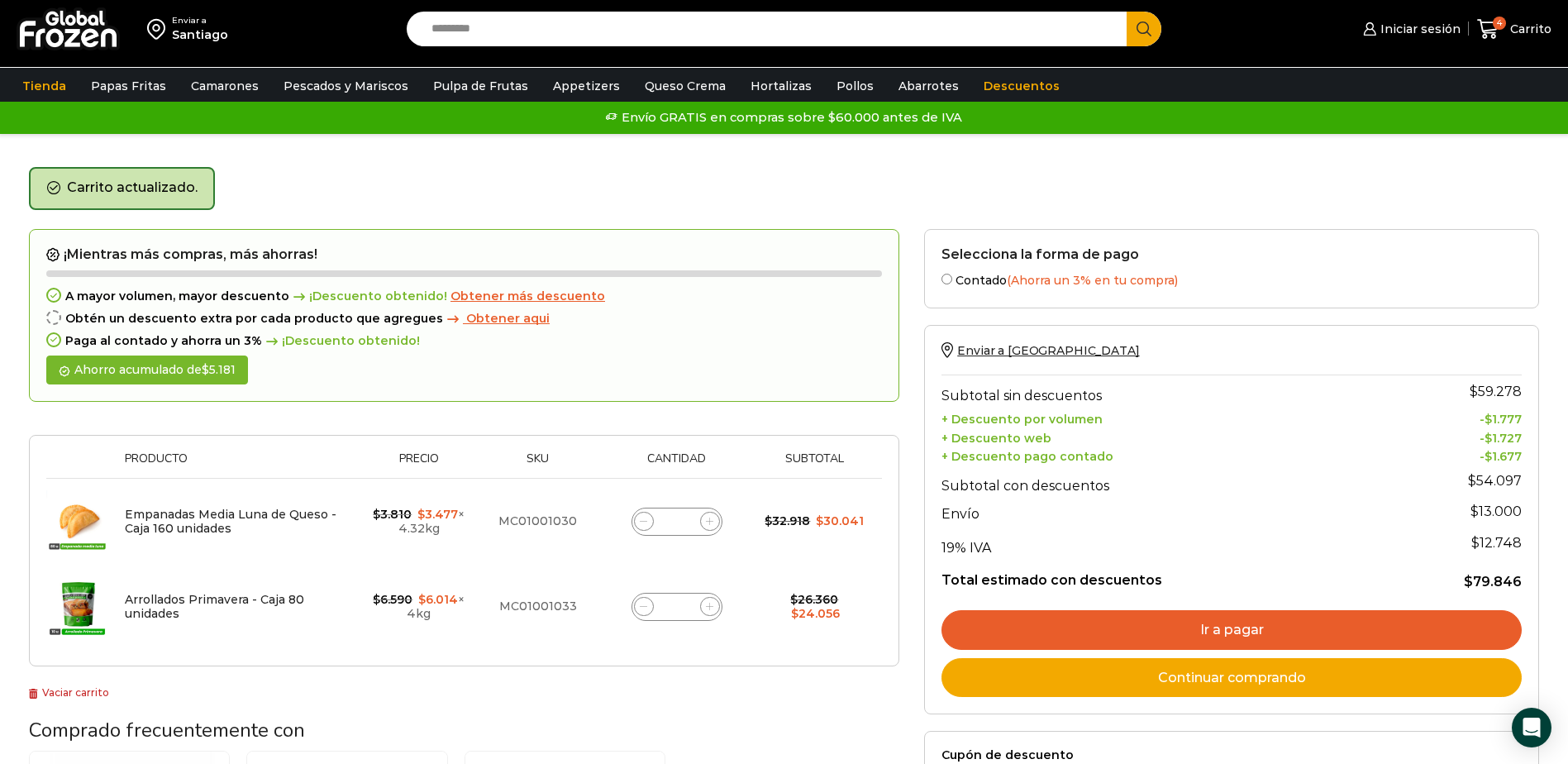
scroll to position [0, 0]
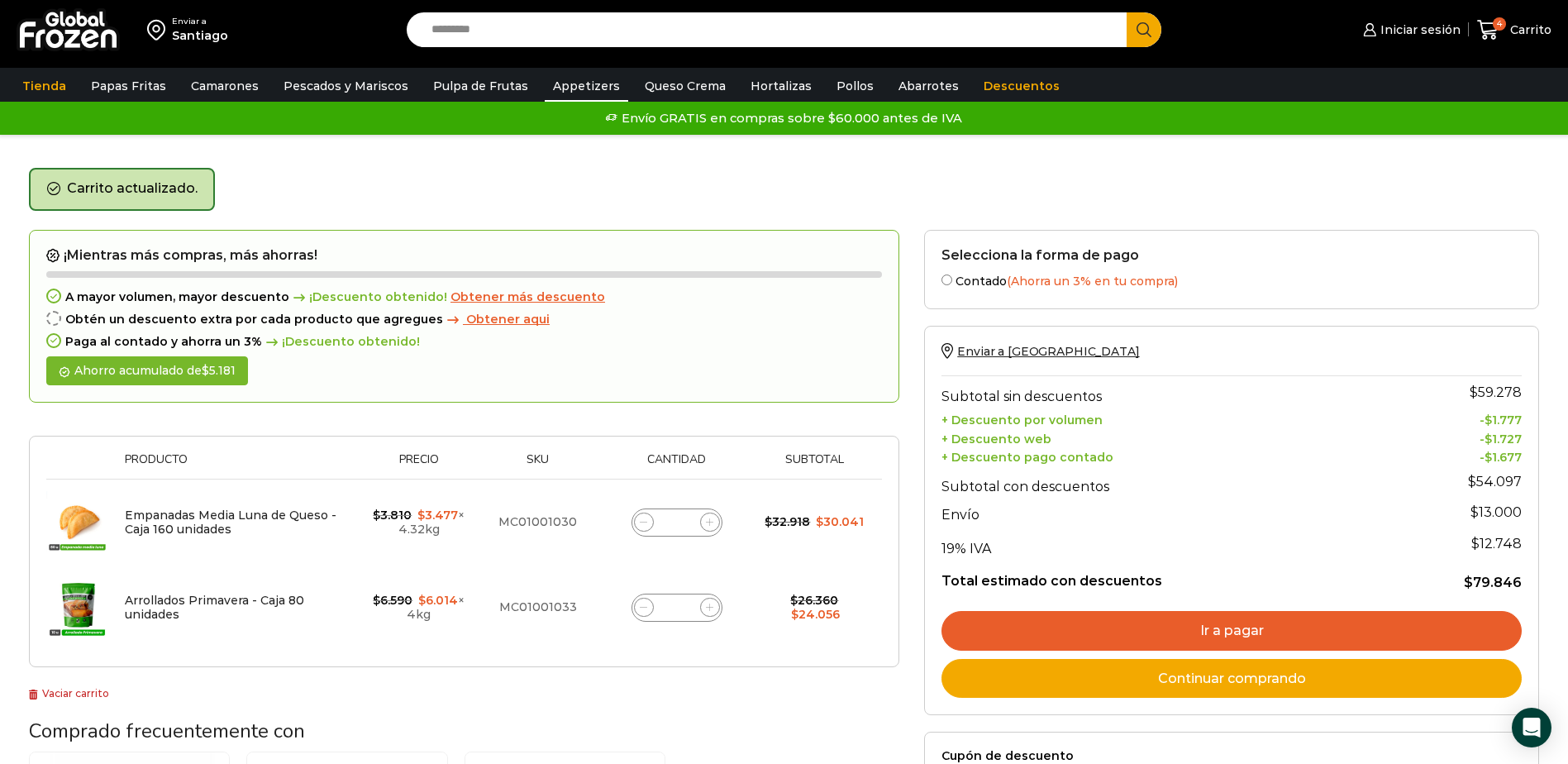
click at [568, 87] on link "Appetizers" at bounding box center [586, 86] width 83 height 32
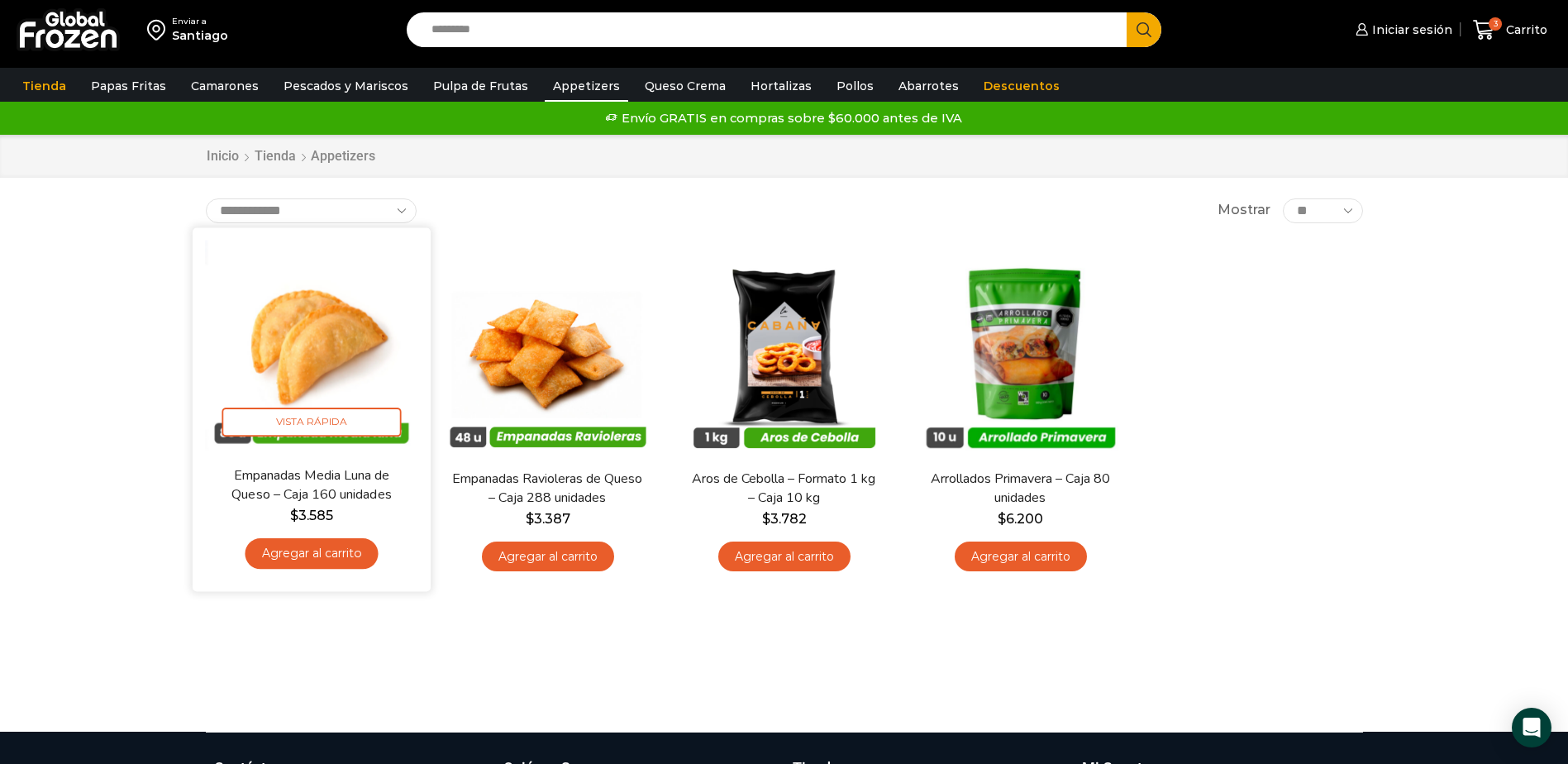
click at [322, 553] on link "Agregar al carrito" at bounding box center [311, 553] width 133 height 31
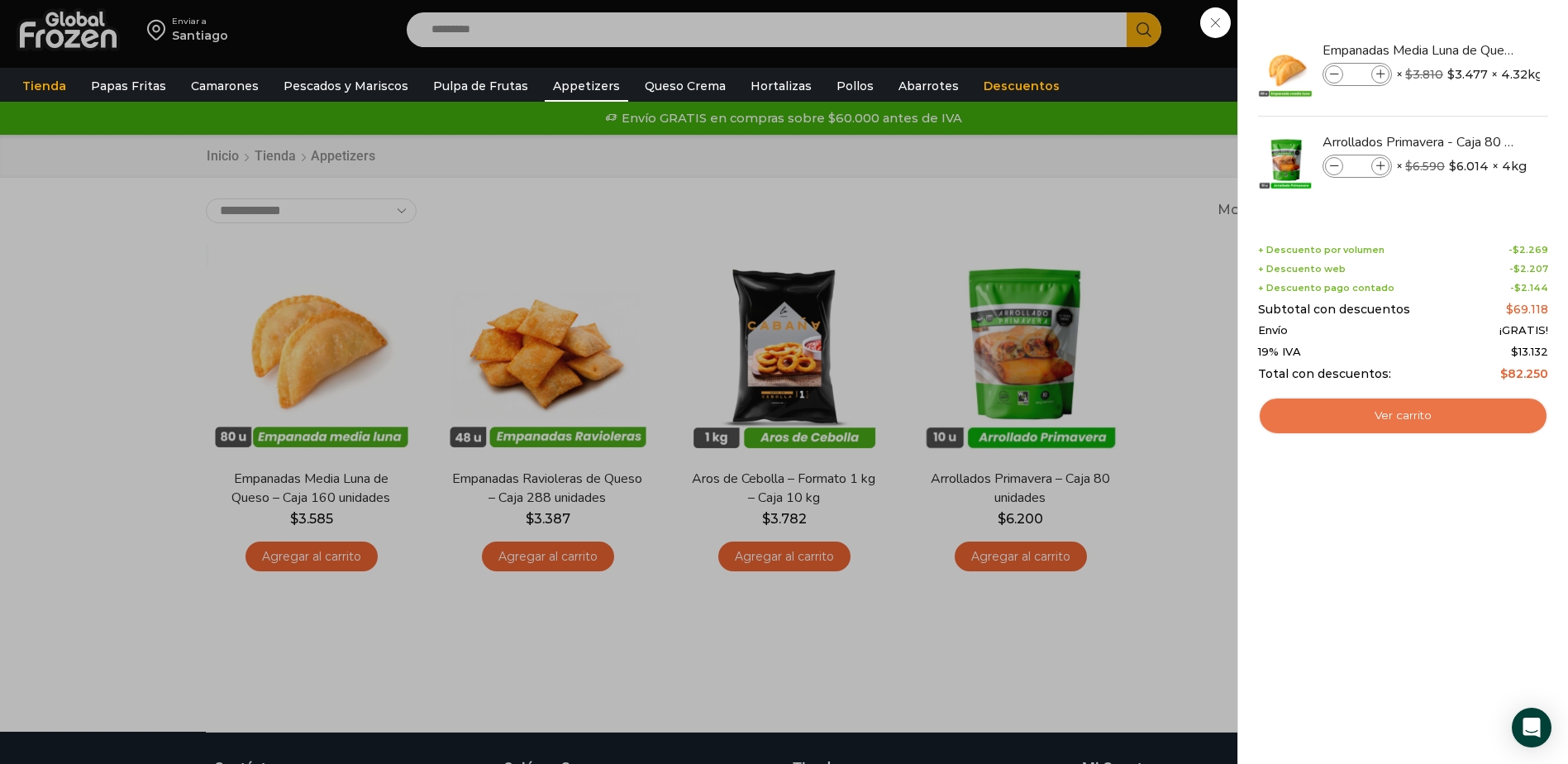
click at [1392, 419] on link "Ver carrito" at bounding box center [1402, 416] width 290 height 38
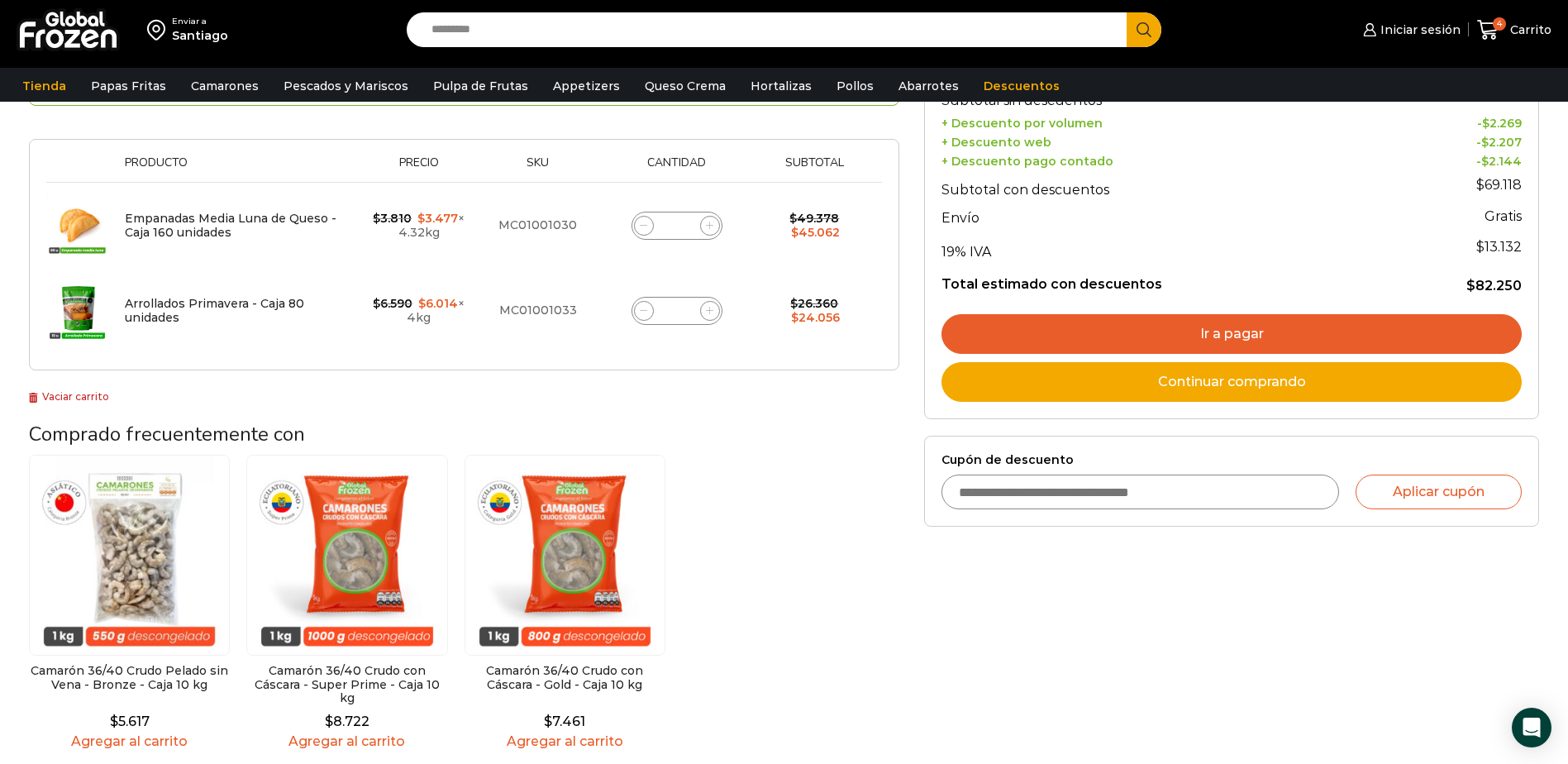
scroll to position [248, 0]
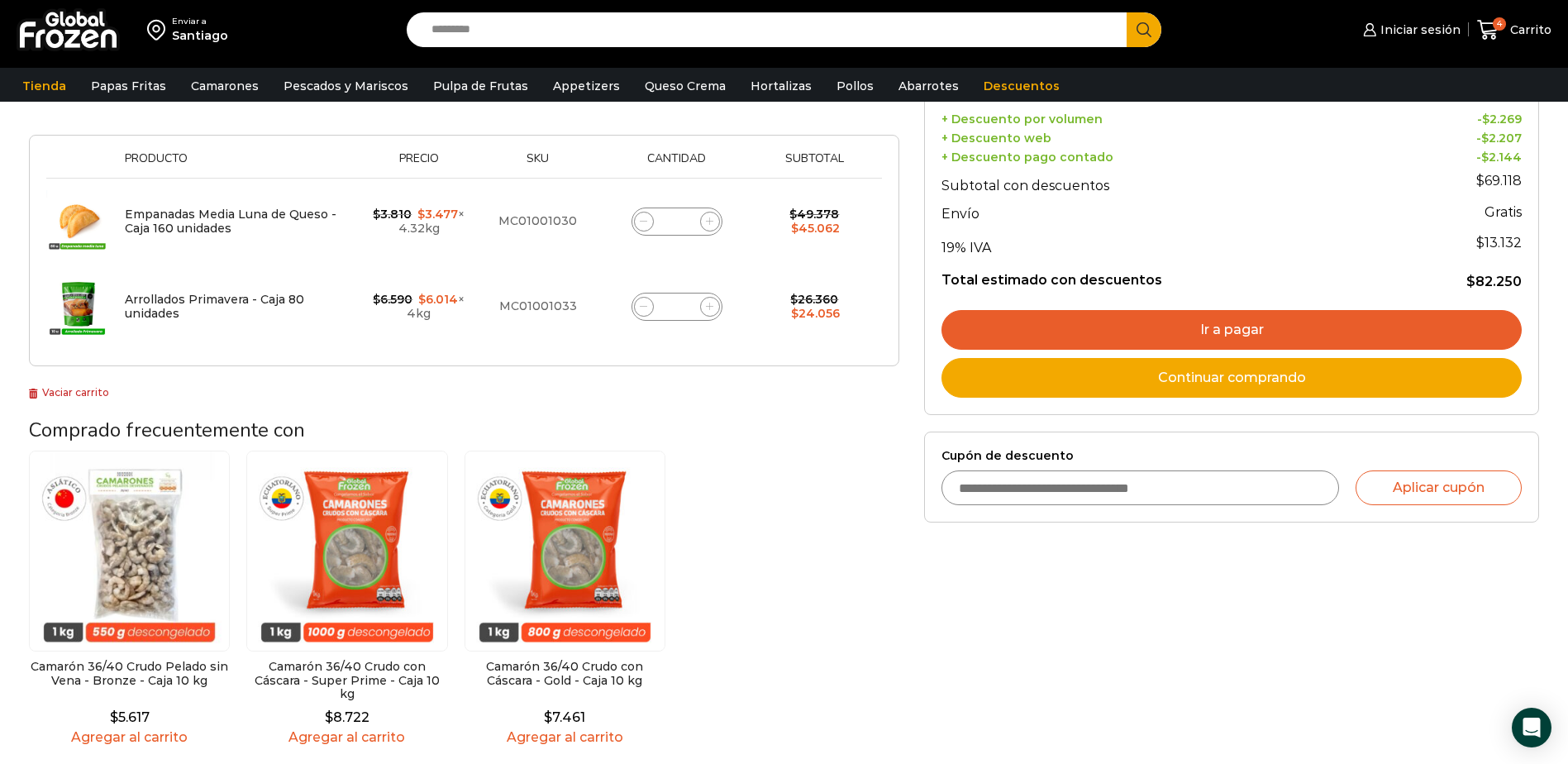
click at [122, 588] on img at bounding box center [129, 551] width 200 height 200
click at [126, 604] on img at bounding box center [129, 551] width 200 height 200
click at [109, 523] on img at bounding box center [129, 551] width 200 height 200
click at [133, 729] on link "Agregar al carrito" at bounding box center [129, 737] width 200 height 16
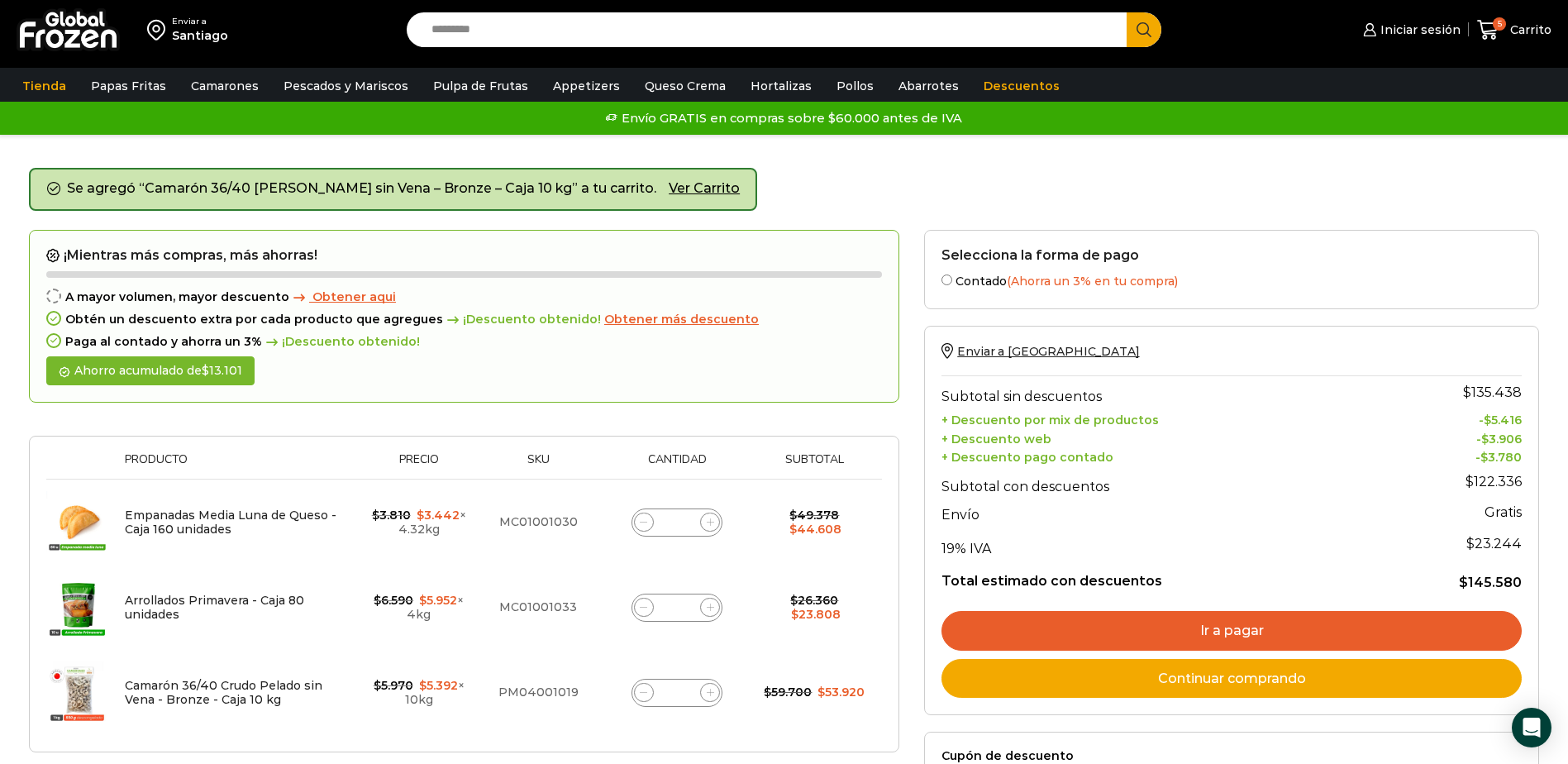
click at [636, 692] on span at bounding box center [644, 693] width 20 height 20
type input "*"
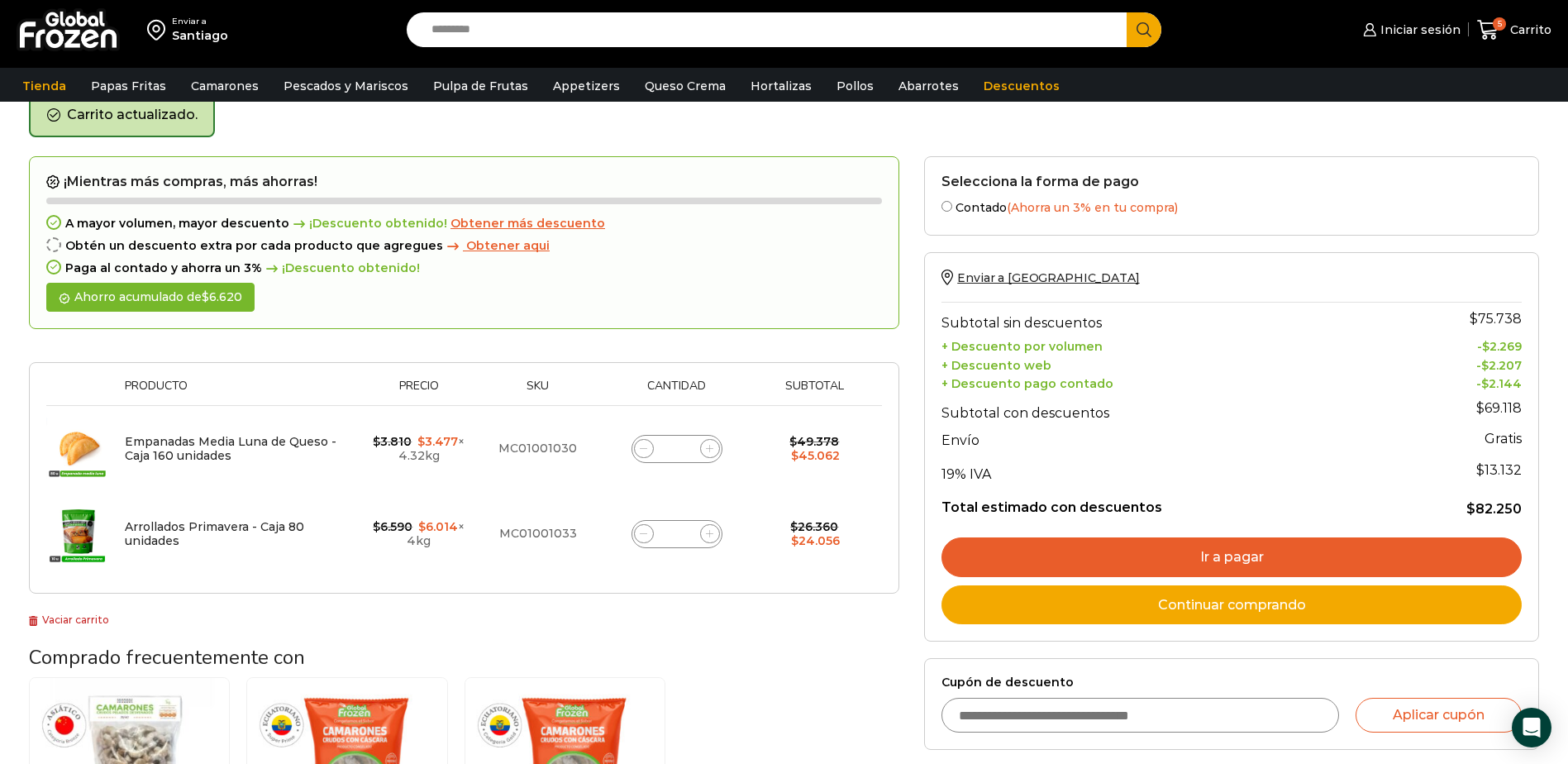
scroll to position [85, 0]
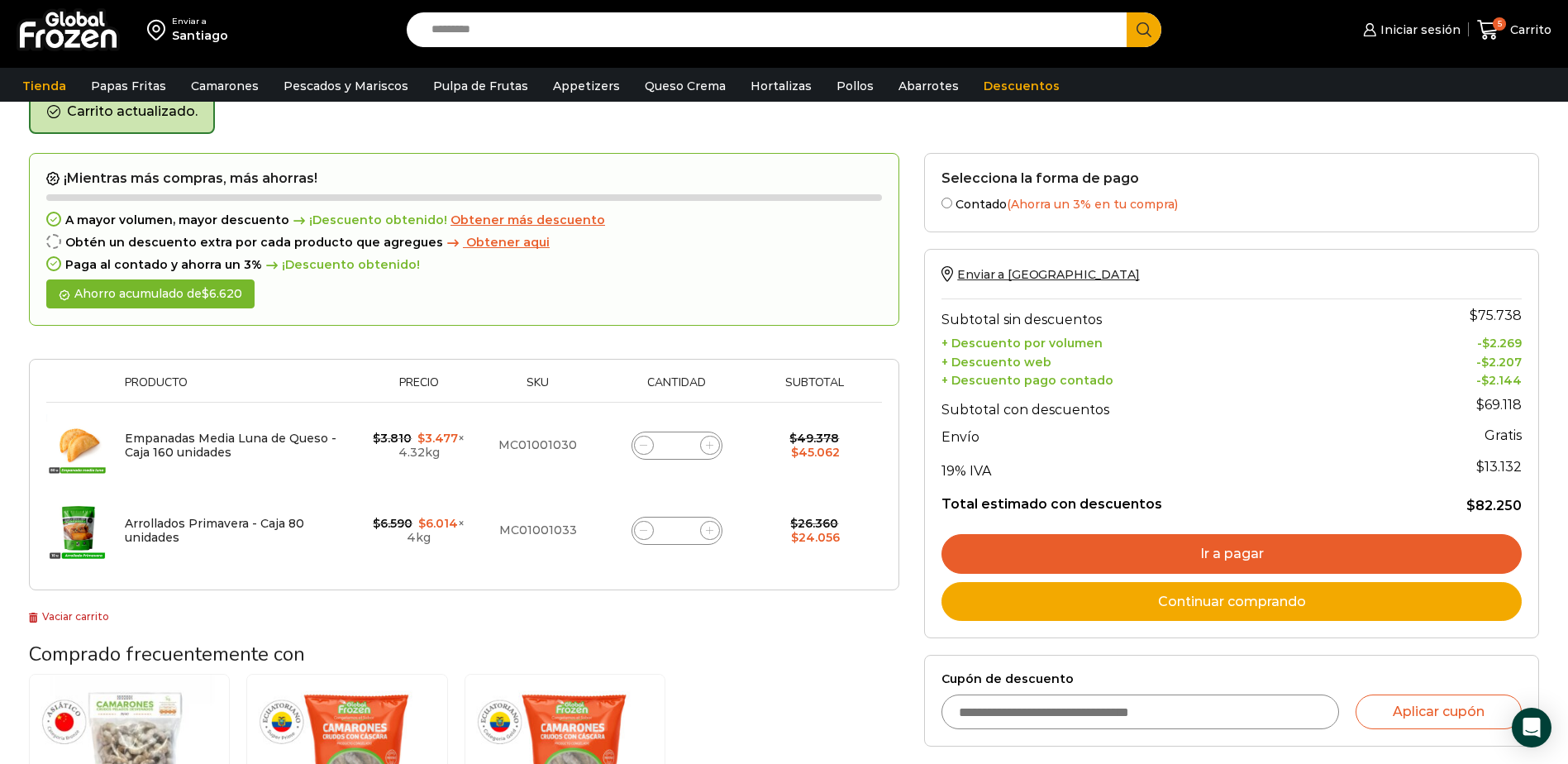
click at [1200, 555] on link "Ir a pagar" at bounding box center [1231, 554] width 580 height 40
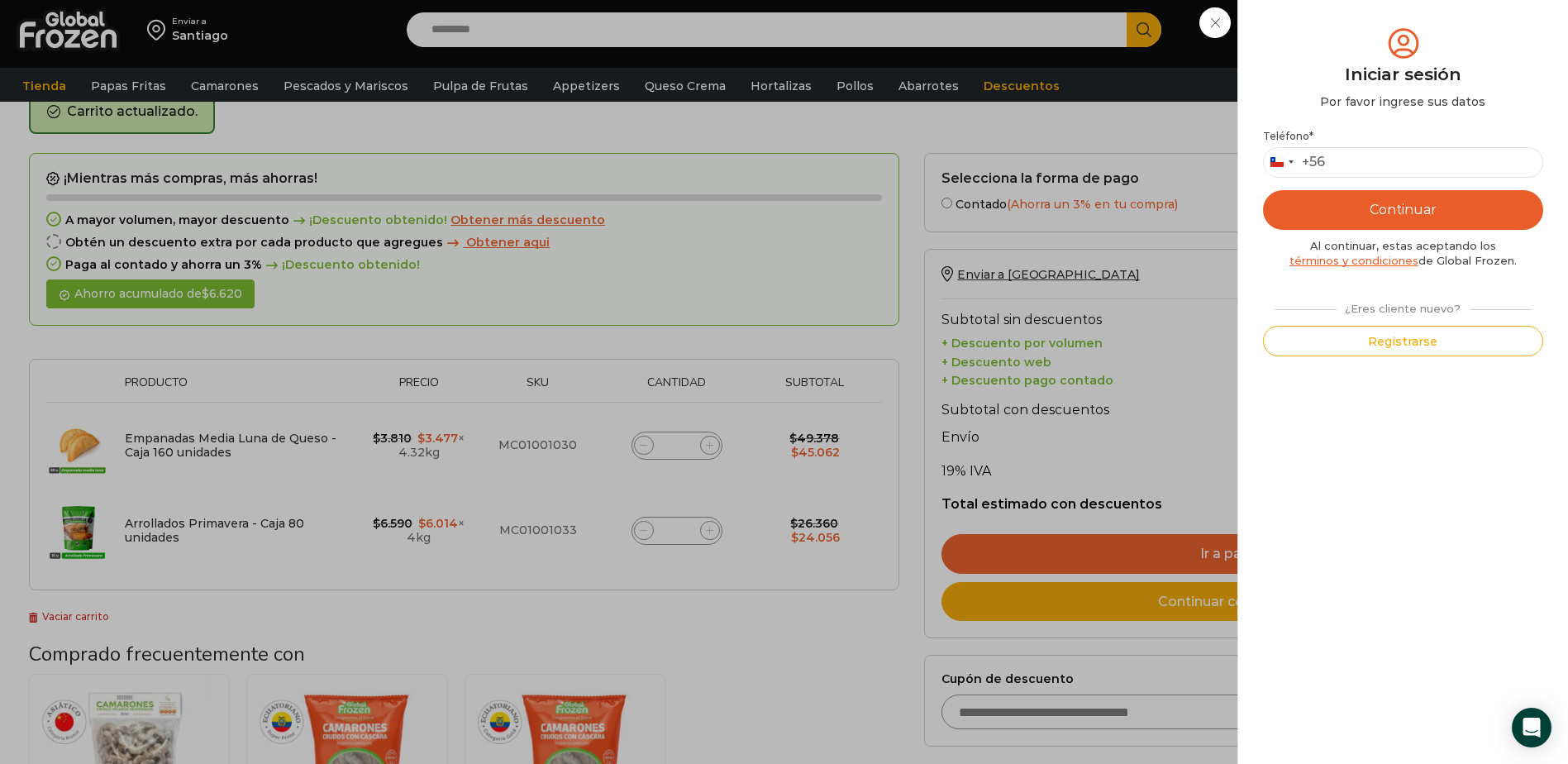
click at [1359, 47] on div "Iniciar sesión Mi cuenta Login Register Iniciar sesión Por favor ingrese sus da…" at bounding box center [1409, 29] width 101 height 33
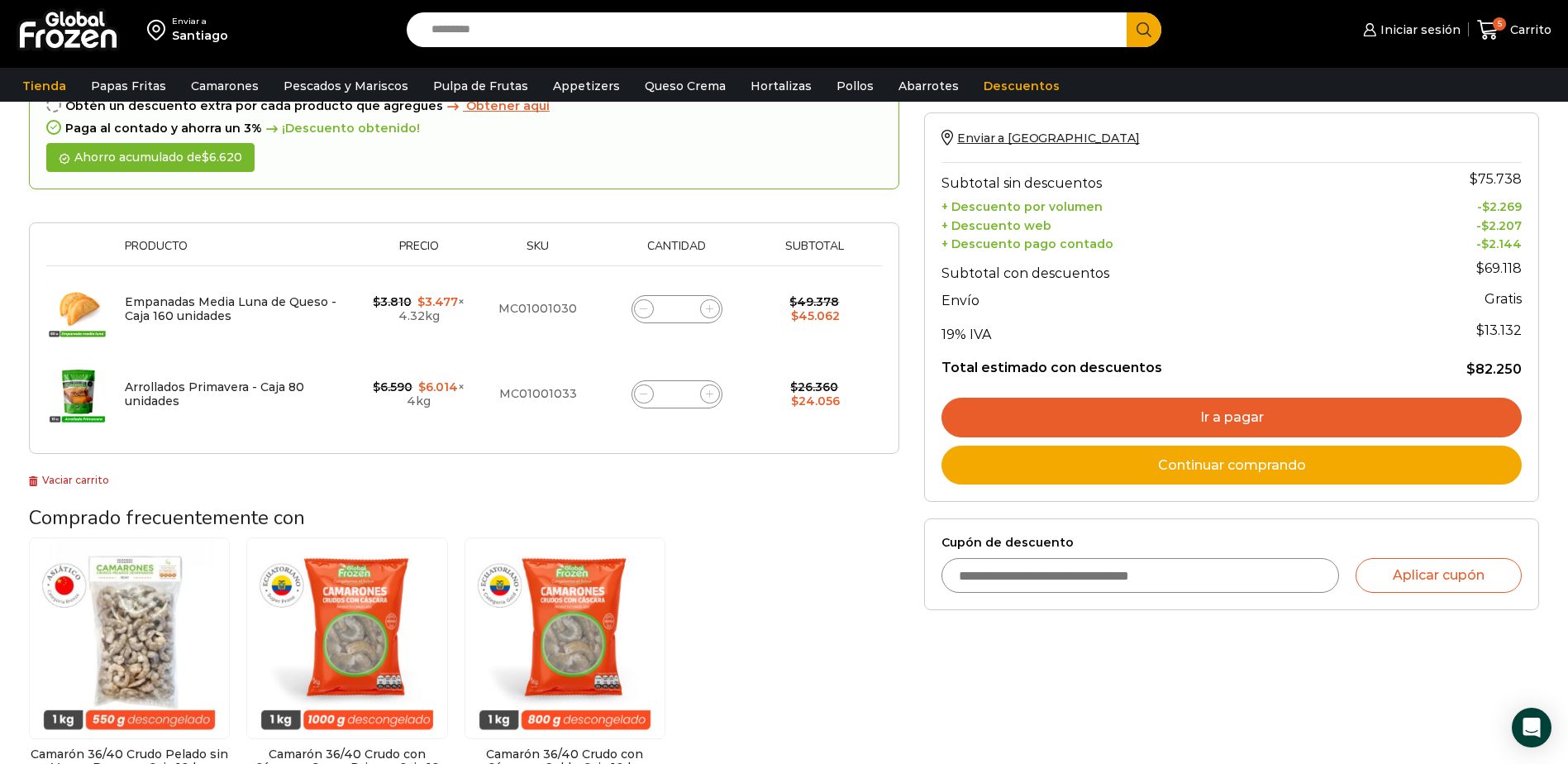
scroll to position [250, 0]
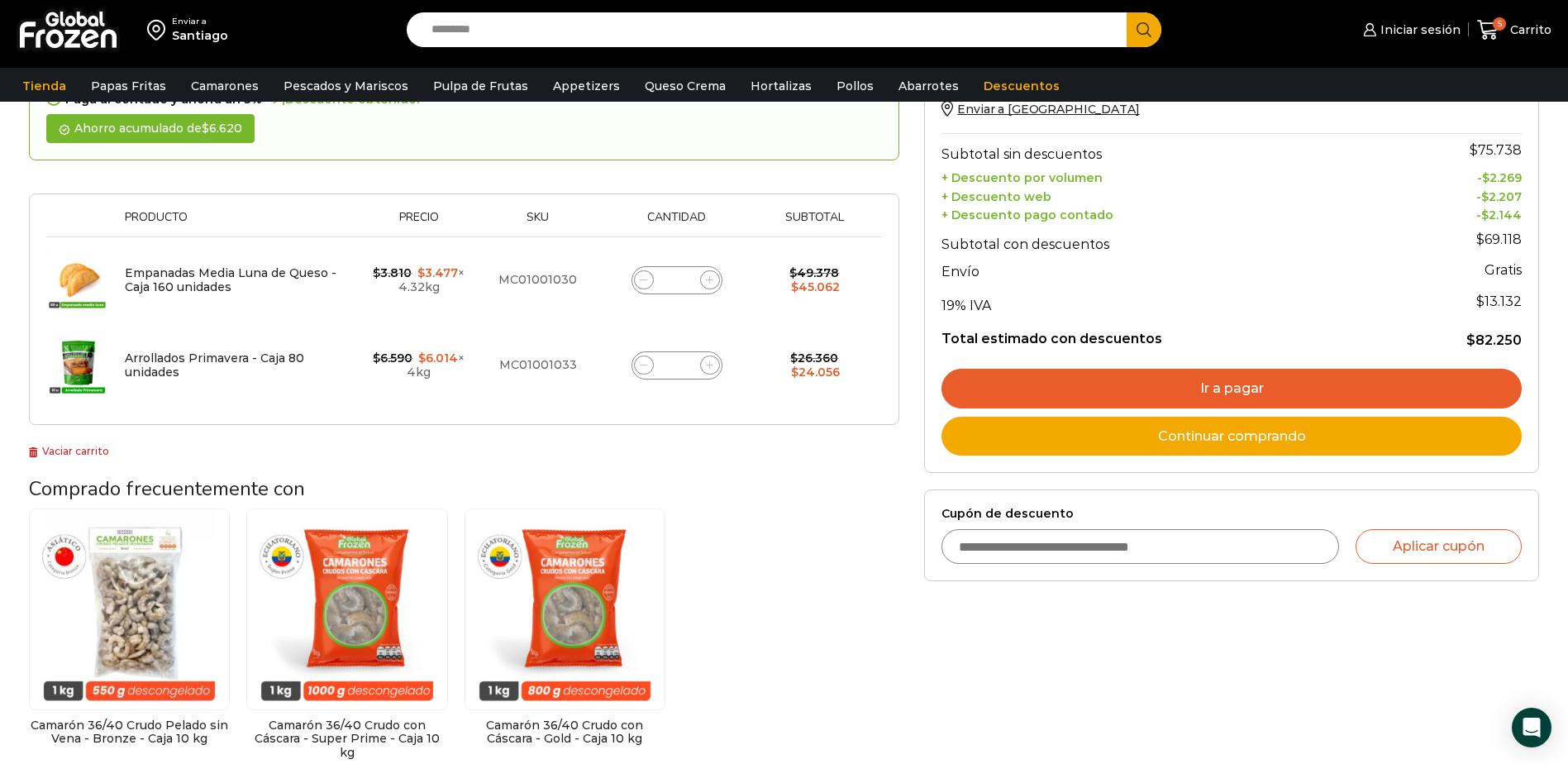
click at [1226, 390] on link "Ir a pagar" at bounding box center [1231, 389] width 580 height 40
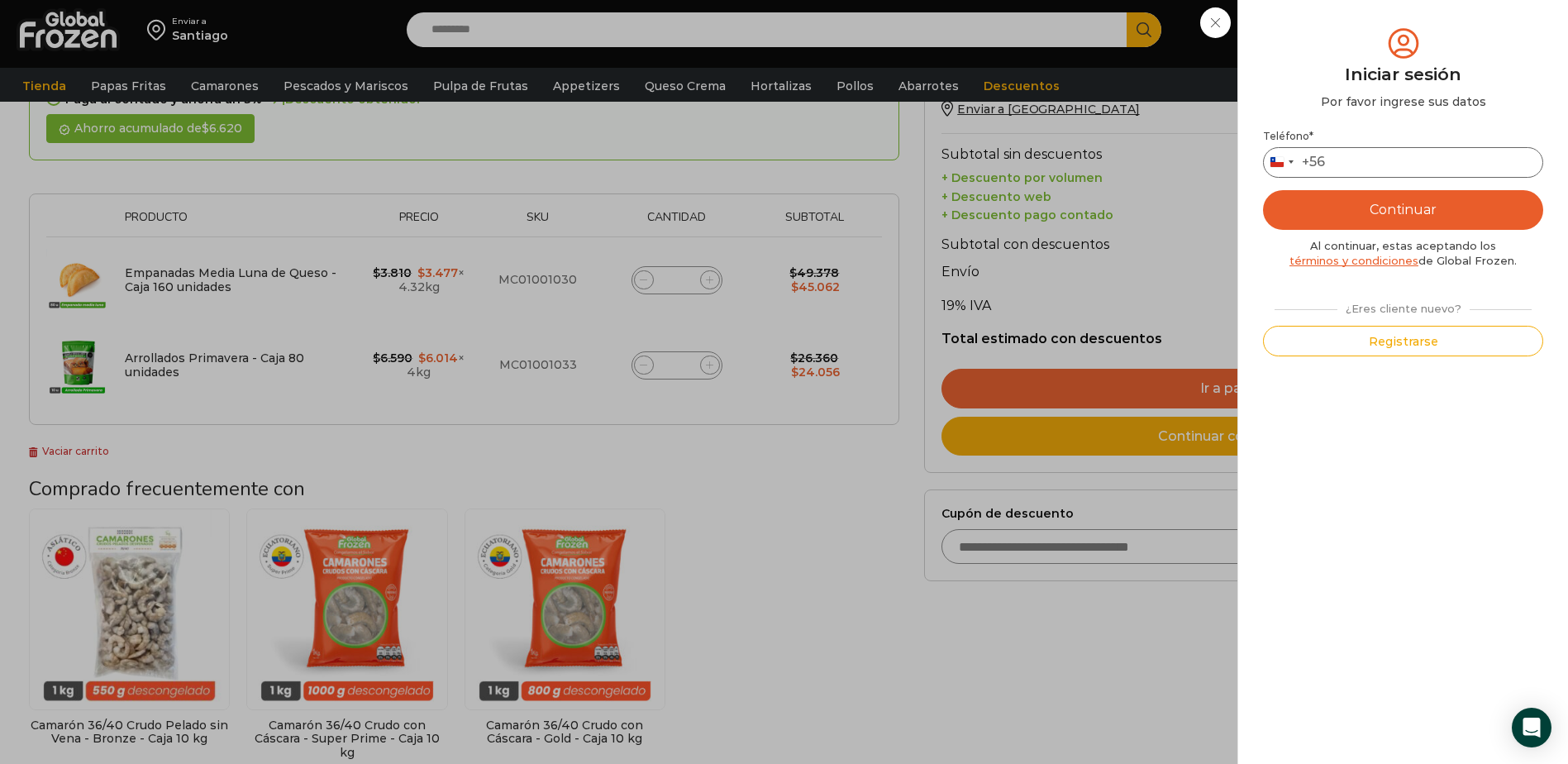
click at [1335, 159] on input "Teléfono *" at bounding box center [1402, 162] width 280 height 31
type input "*********"
click at [1419, 219] on button "Continuar" at bounding box center [1402, 210] width 280 height 40
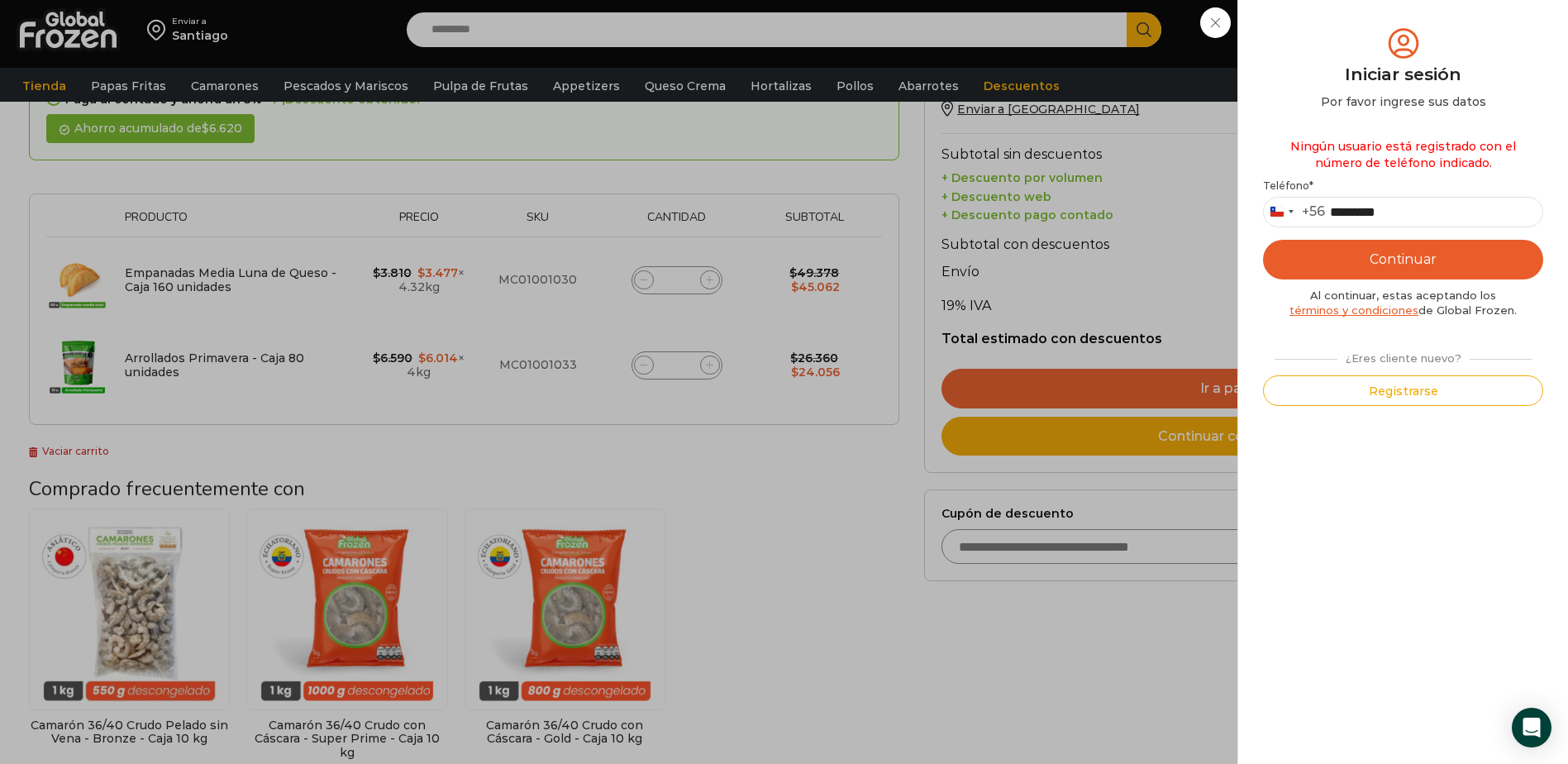
click at [1403, 250] on button "Continuar" at bounding box center [1402, 260] width 280 height 40
click at [1330, 358] on div "¿Eres cliente nuevo?" at bounding box center [1402, 355] width 275 height 22
click at [1408, 388] on button "Registrarse" at bounding box center [1402, 390] width 280 height 31
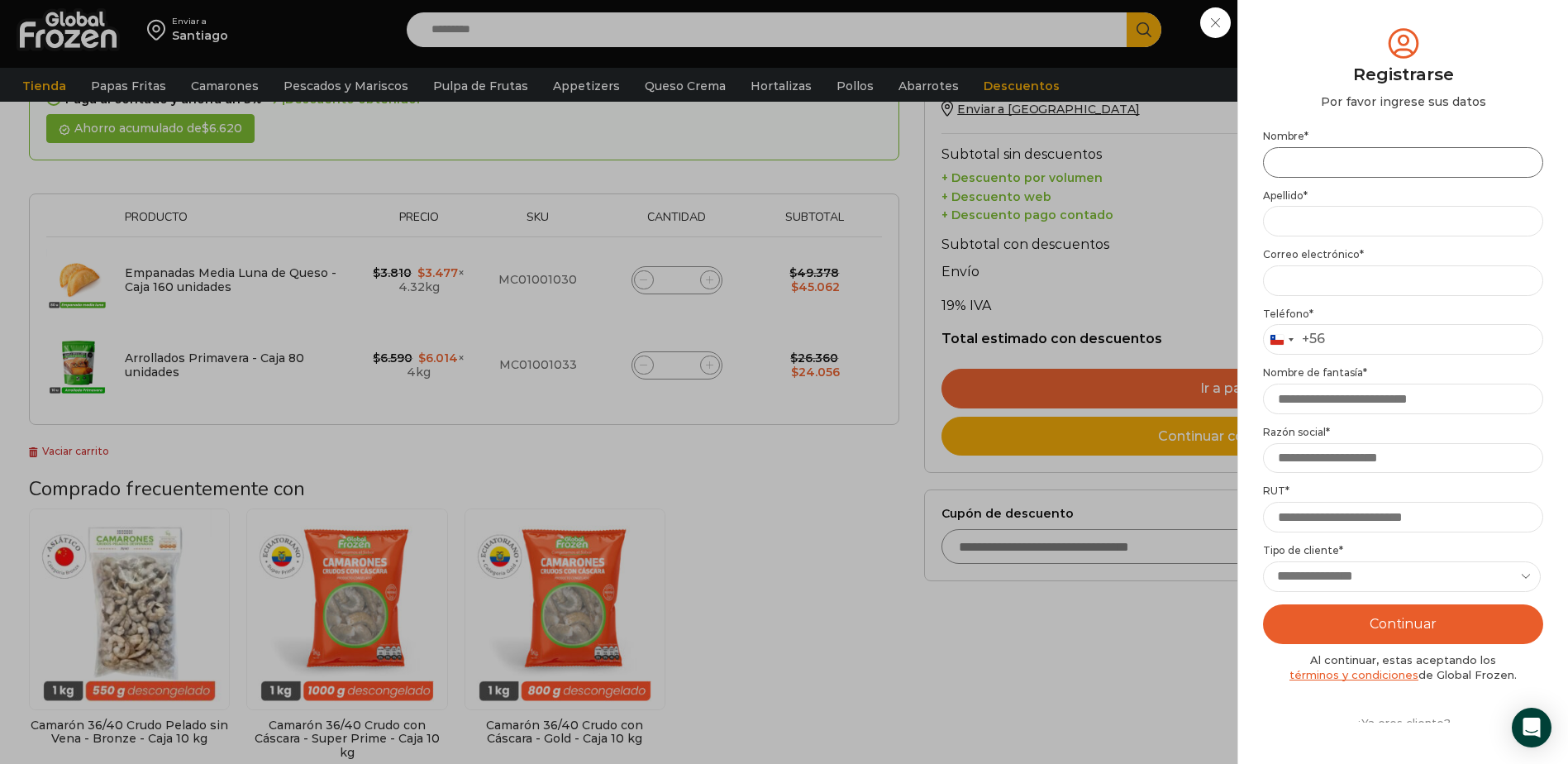
click at [1275, 157] on input "Nombre *" at bounding box center [1402, 162] width 280 height 31
type input "*******"
click at [1270, 213] on input "Apellido *" at bounding box center [1402, 220] width 280 height 31
type input "********"
click at [1283, 286] on input "Email address *" at bounding box center [1402, 280] width 280 height 31
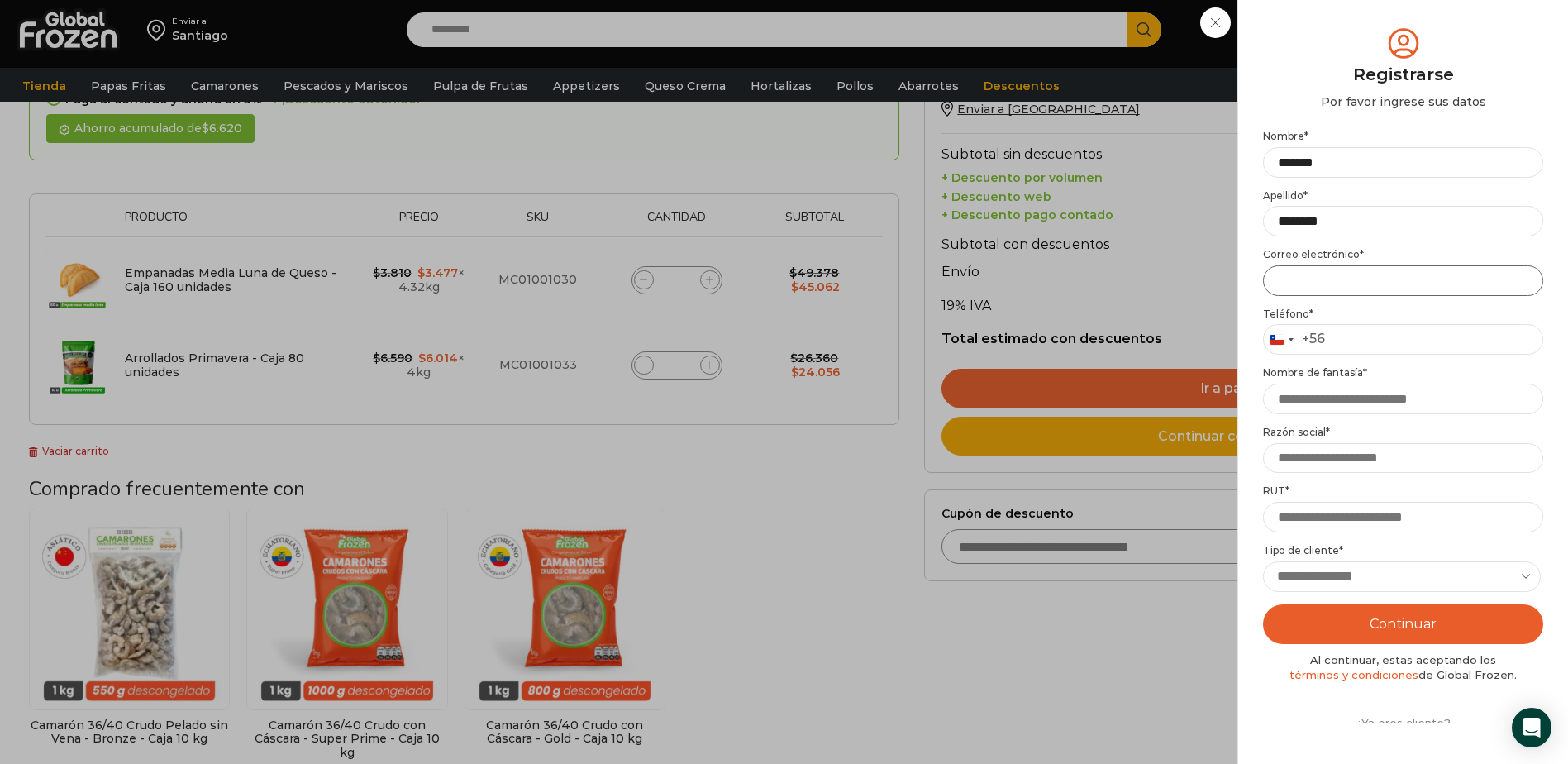
type input "**********"
click at [1347, 334] on input "Teléfono *" at bounding box center [1402, 339] width 280 height 31
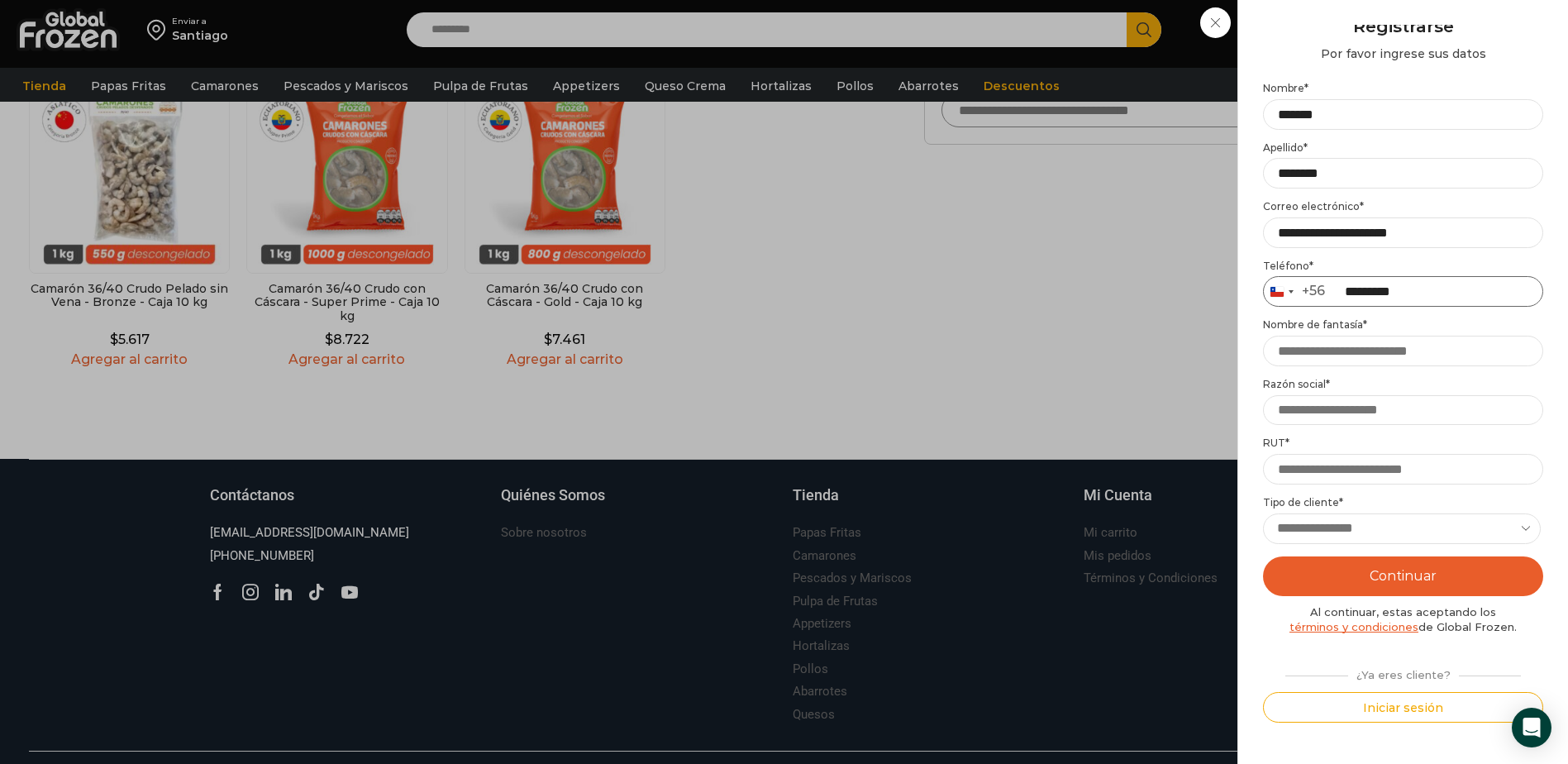
scroll to position [716, 0]
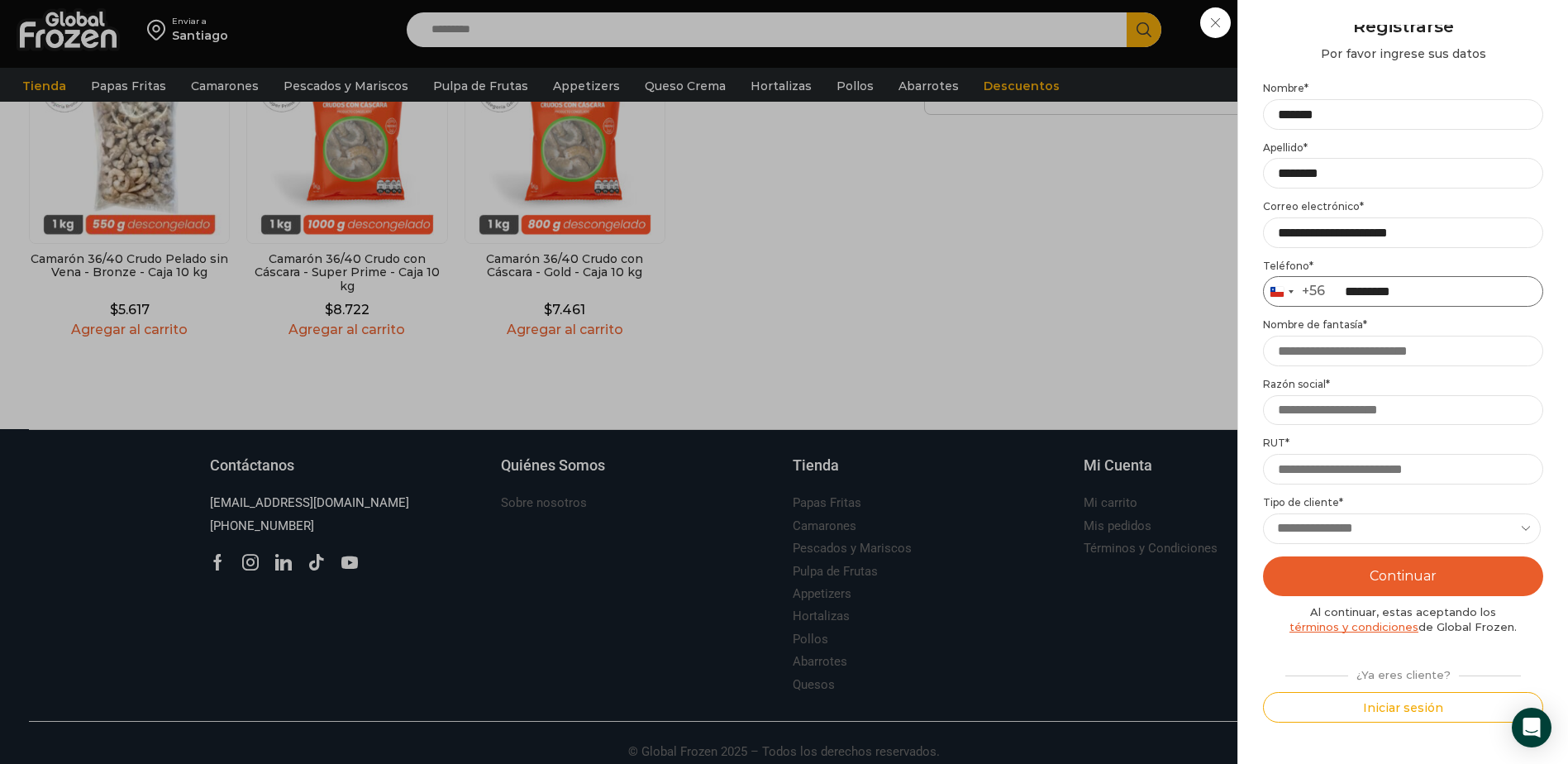
type input "*********"
click at [1290, 461] on input "RUT *" at bounding box center [1402, 468] width 280 height 31
type input "*********"
click at [1295, 516] on select "**********" at bounding box center [1401, 528] width 278 height 31
select select "********"
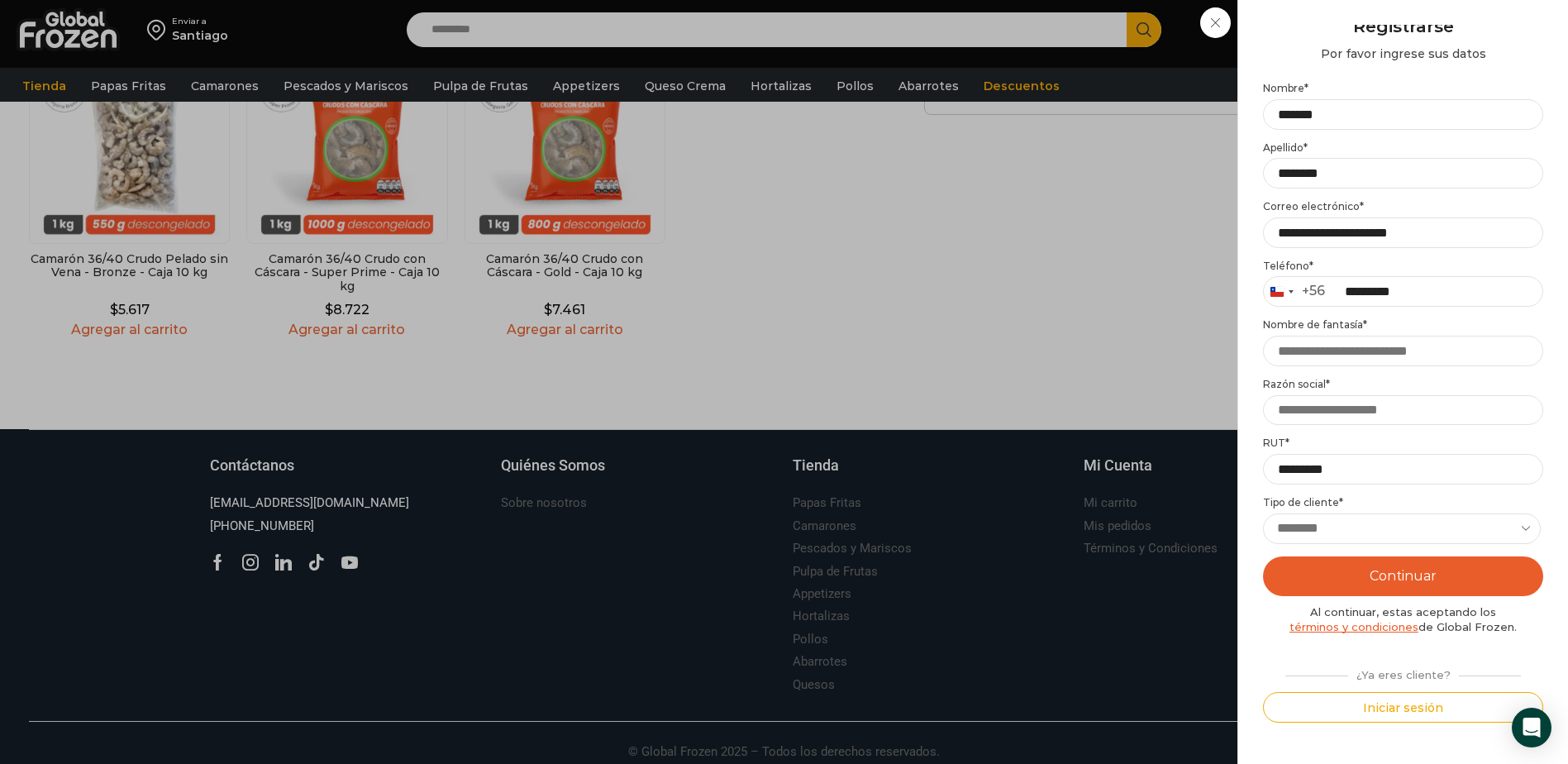
click at [1263, 513] on select "**********" at bounding box center [1401, 528] width 278 height 31
click at [1403, 567] on button "Continuar" at bounding box center [1402, 576] width 280 height 40
click at [1395, 577] on button "Continuar" at bounding box center [1402, 576] width 280 height 40
click at [1290, 350] on input "Nombre de fantasía *" at bounding box center [1402, 350] width 280 height 31
type input "******"
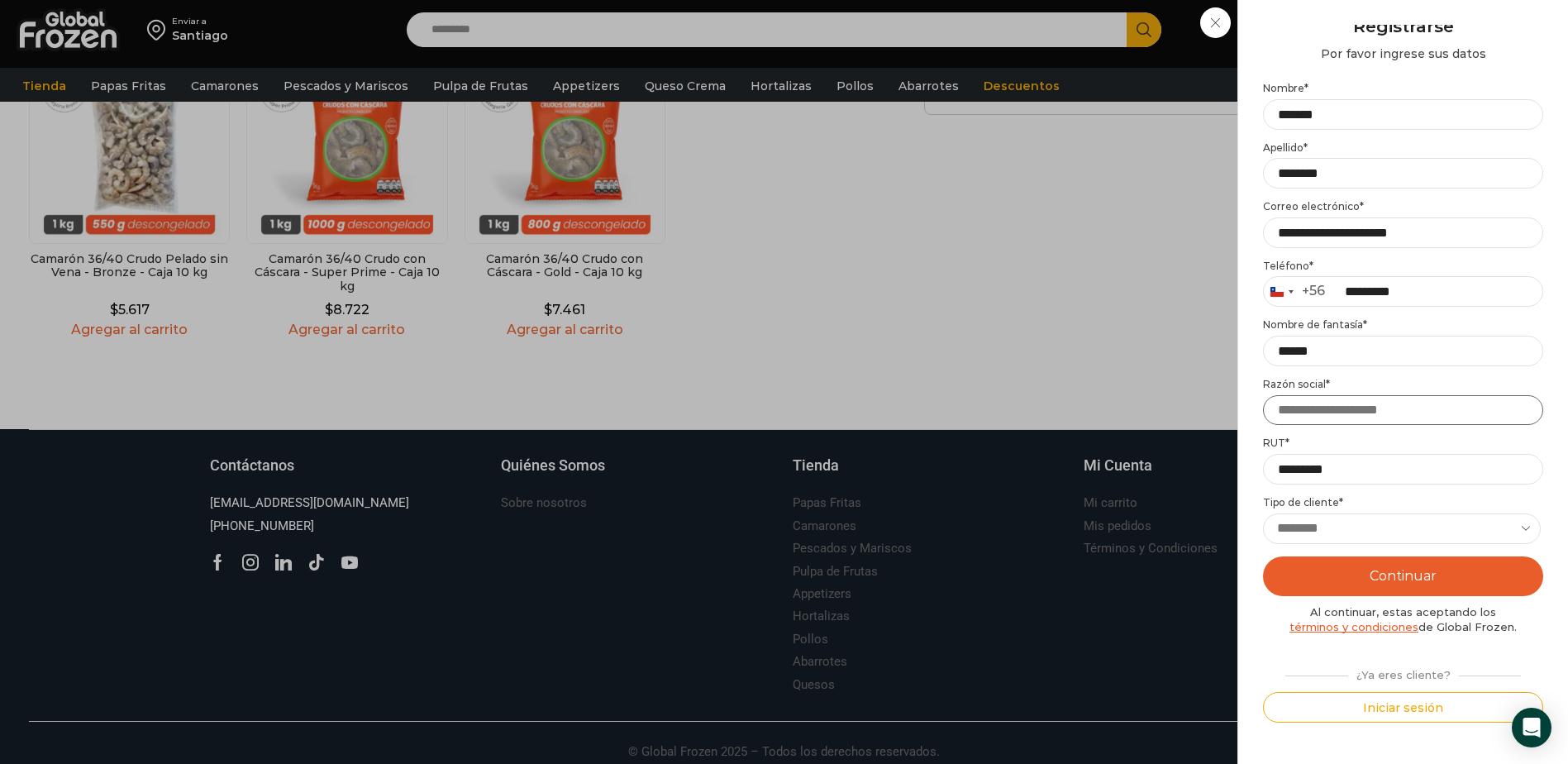
click at [1305, 412] on input "Razón social *" at bounding box center [1402, 410] width 280 height 31
type input "**********"
click at [1419, 576] on button "Continuar" at bounding box center [1402, 576] width 280 height 40
click at [1329, 347] on input "******" at bounding box center [1402, 350] width 280 height 31
type input "*"
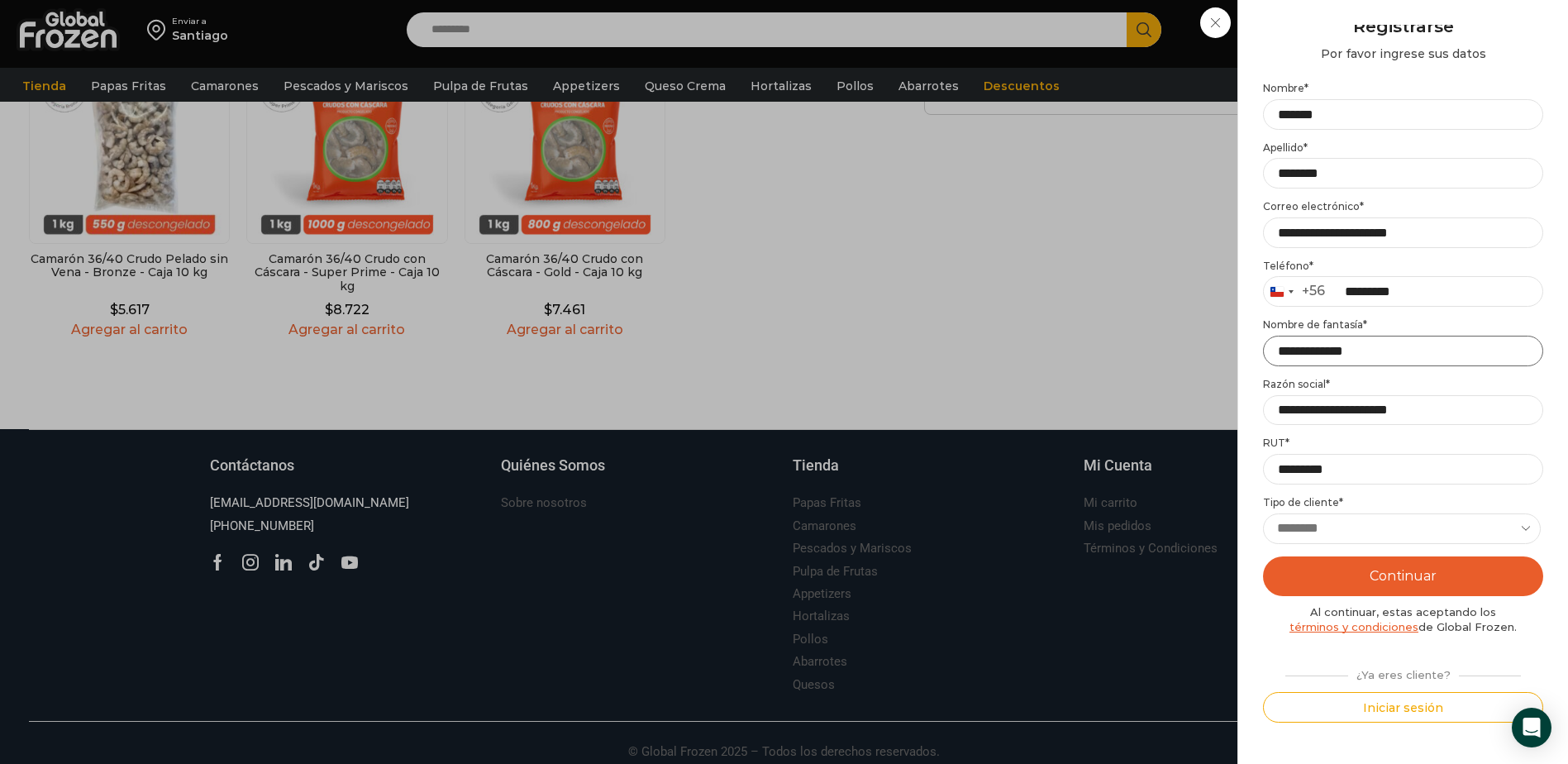
type input "**********"
click at [1396, 570] on button "Continuar" at bounding box center [1402, 576] width 280 height 40
click at [1359, 47] on div "Iniciar sesión Mi cuenta Login Register Iniciar sesión Por favor ingrese sus da…" at bounding box center [1409, 29] width 101 height 33
